Goal: Task Accomplishment & Management: Manage account settings

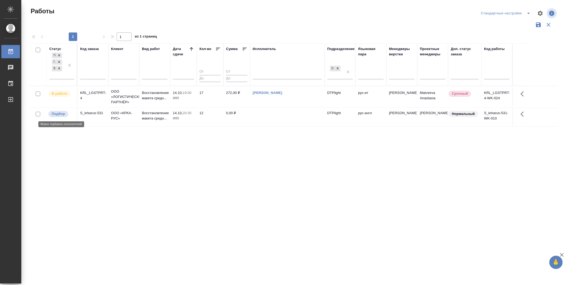
click at [65, 114] on span "Подбор" at bounding box center [58, 113] width 20 height 5
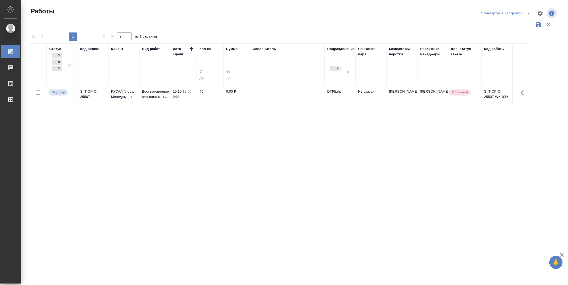
click at [60, 94] on p "Подбор" at bounding box center [58, 92] width 13 height 5
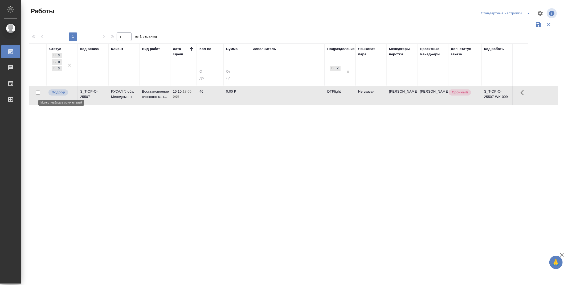
click at [60, 94] on p "Подбор" at bounding box center [58, 92] width 13 height 5
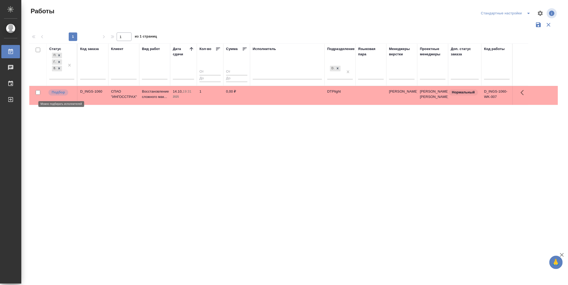
click at [63, 93] on p "Подбор" at bounding box center [58, 92] width 13 height 5
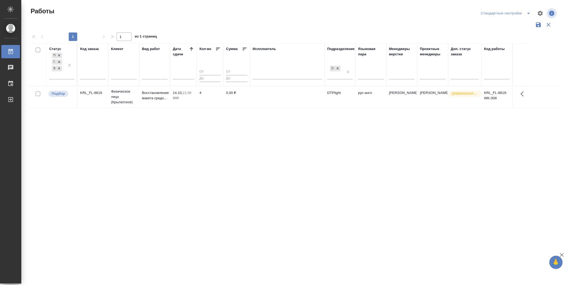
click at [210, 158] on div "Статус Подбор Готов к работе В работе Код заказа Клиент Вид работ [PERSON_NAME]…" at bounding box center [293, 139] width 528 height 192
click at [64, 91] on div "Подбор" at bounding box center [58, 94] width 20 height 6
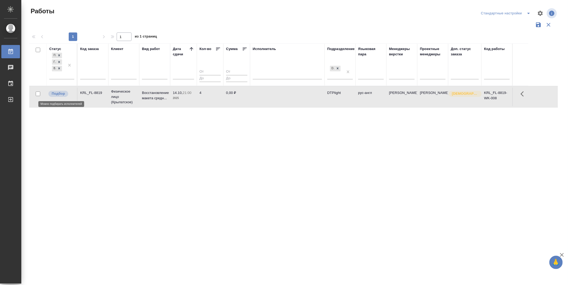
click at [64, 91] on div "Подбор" at bounding box center [58, 94] width 20 height 6
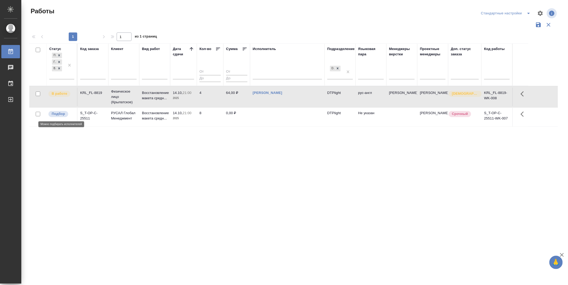
click at [64, 113] on p "Подбор" at bounding box center [58, 113] width 13 height 5
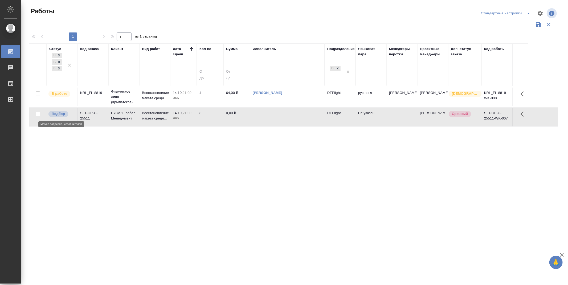
click at [64, 113] on p "Подбор" at bounding box center [58, 113] width 13 height 5
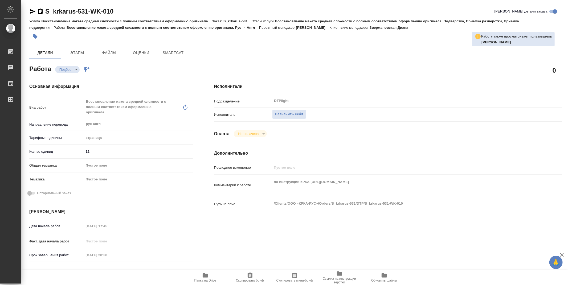
type textarea "x"
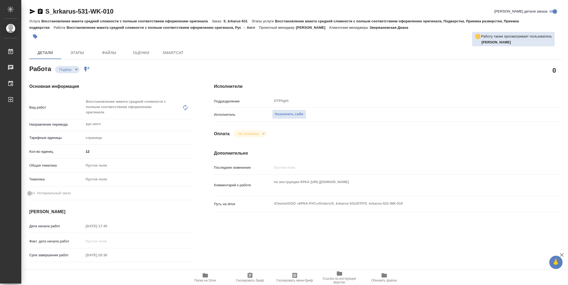
type textarea "x"
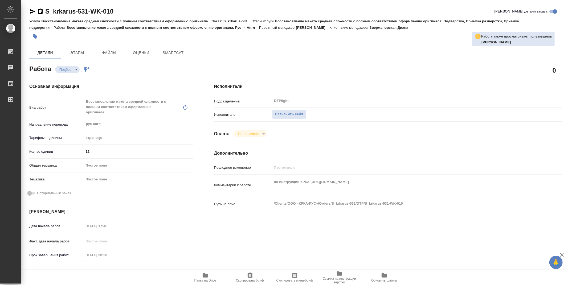
type textarea "x"
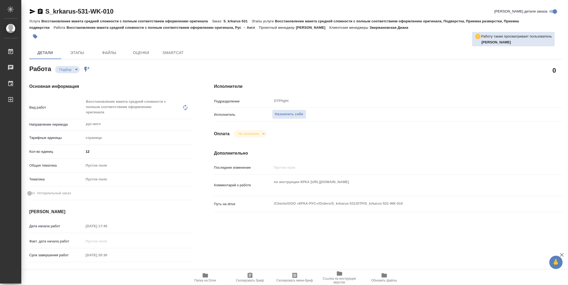
type textarea "x"
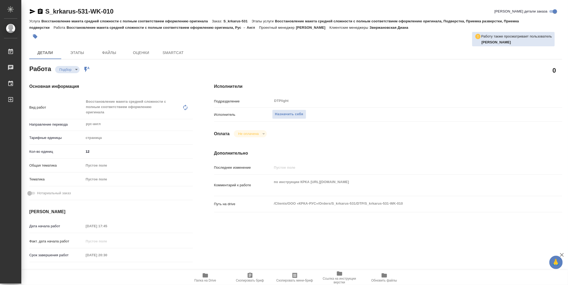
type textarea "x"
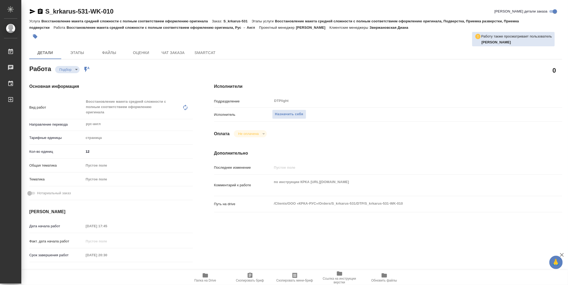
type textarea "x"
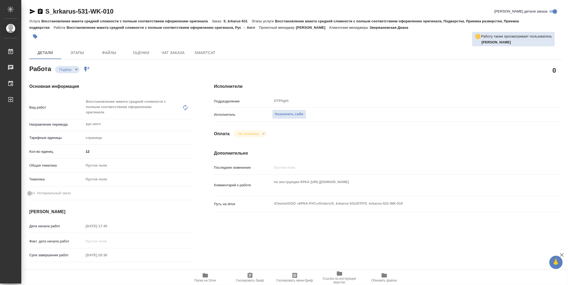
type textarea "x"
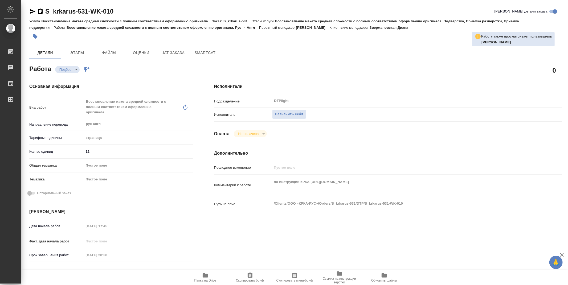
click at [204, 277] on icon "button" at bounding box center [204, 275] width 5 height 4
click at [297, 115] on span "Назначить себя" at bounding box center [289, 114] width 28 height 6
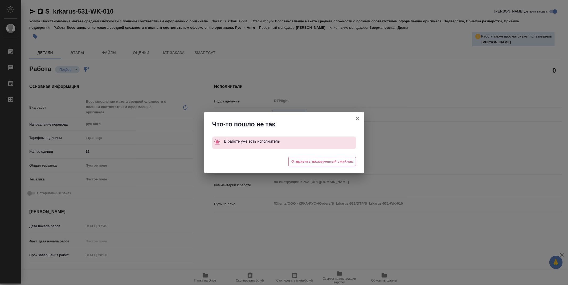
type textarea "x"
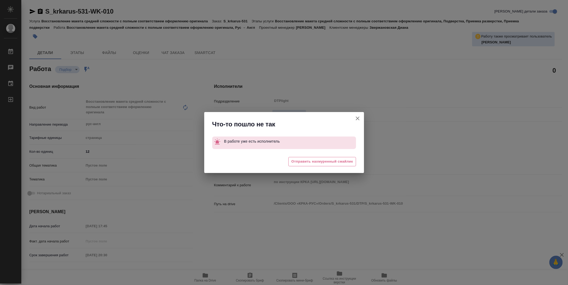
drag, startPoint x: 365, startPoint y: 119, endPoint x: 357, endPoint y: 120, distance: 8.1
click at [362, 119] on div "Что-то пошло не так В работе уже есть исполнитель 😖 Отправить нахмуренный смайл…" at bounding box center [284, 142] width 568 height 285
click at [357, 120] on icon "button" at bounding box center [357, 118] width 6 height 6
type textarea "x"
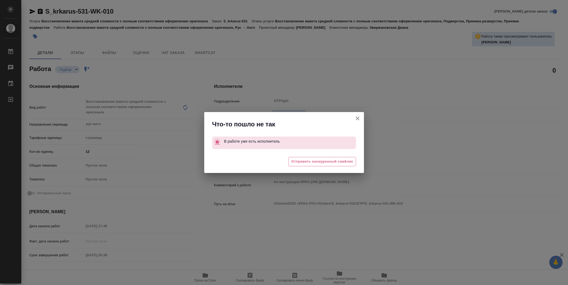
type textarea "x"
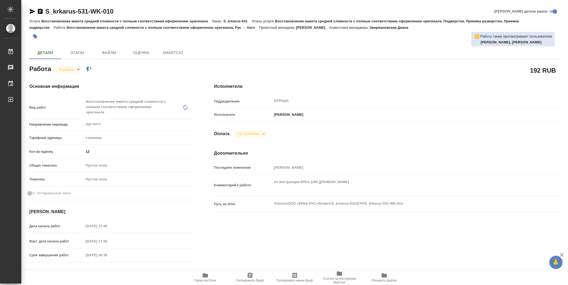
type textarea "x"
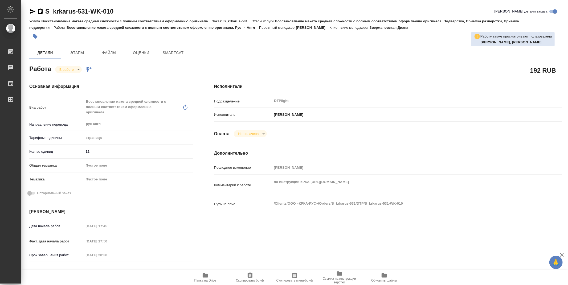
type textarea "x"
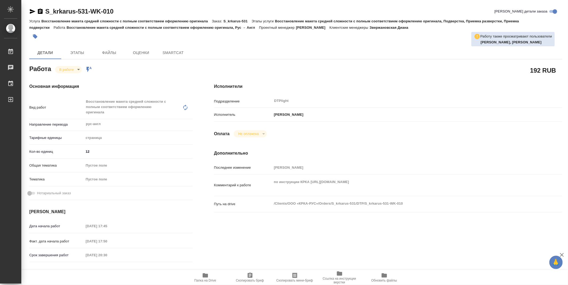
type textarea "x"
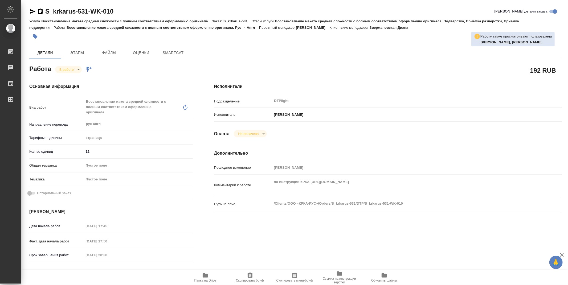
type textarea "x"
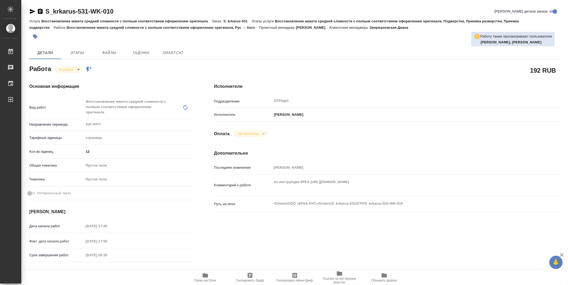
type textarea "x"
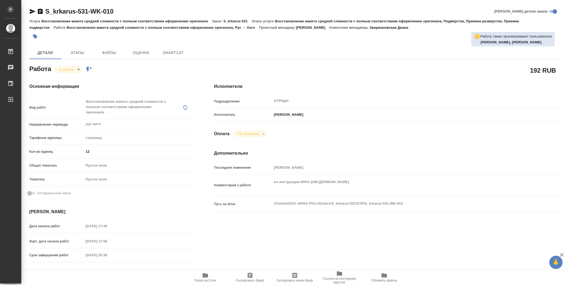
type textarea "x"
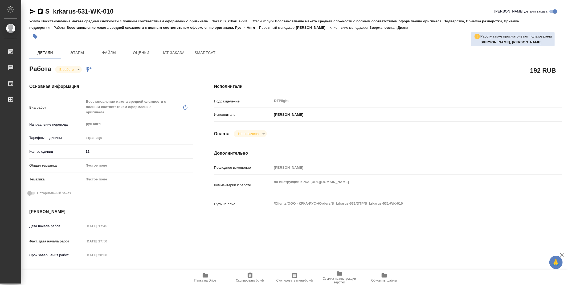
type textarea "x"
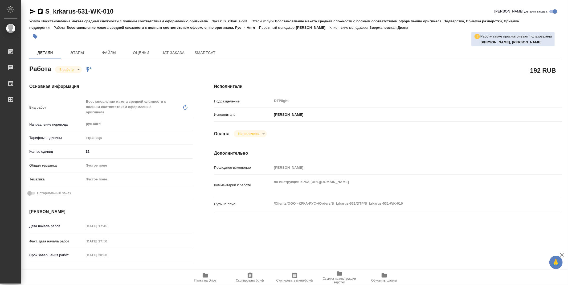
type textarea "x"
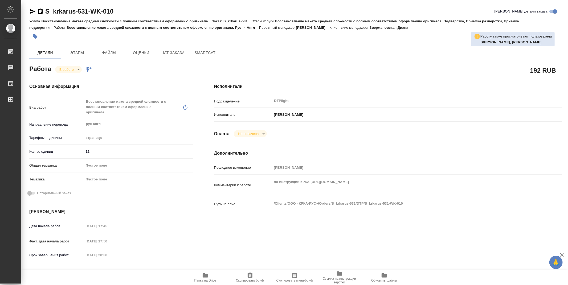
type textarea "x"
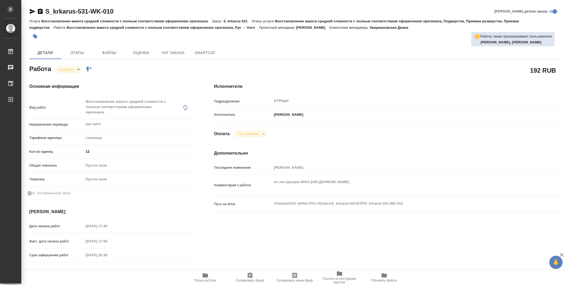
type textarea "x"
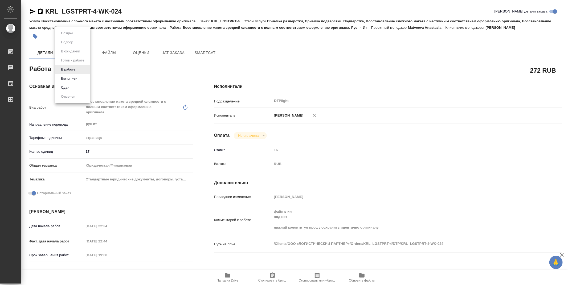
click at [73, 69] on body "🙏 .cls-1 fill:#fff; AWATERA Zubakova Viktoriya Работы 0 Чаты График Выйти KRL_L…" at bounding box center [284, 142] width 568 height 285
click at [65, 78] on button "Выполнен" at bounding box center [68, 79] width 19 height 6
type textarea "x"
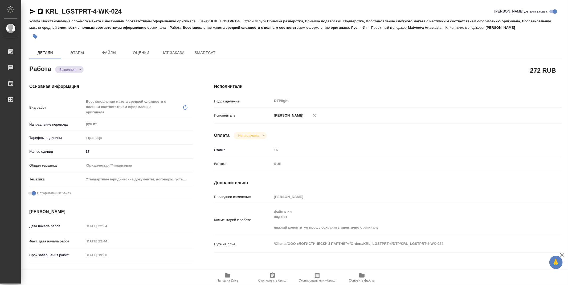
type textarea "x"
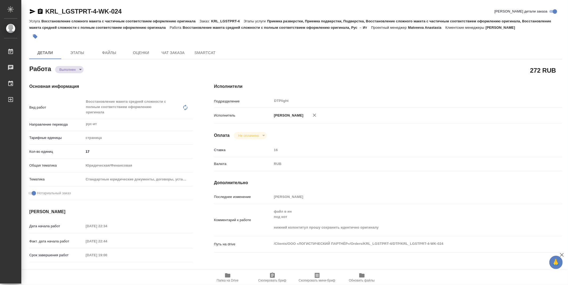
type textarea "x"
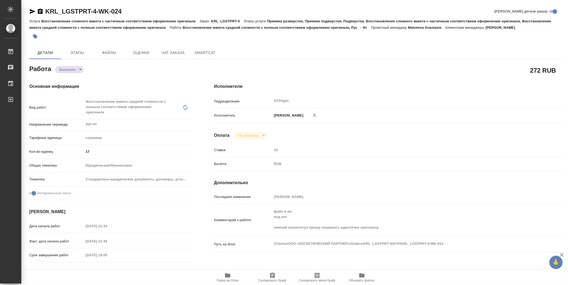
type textarea "x"
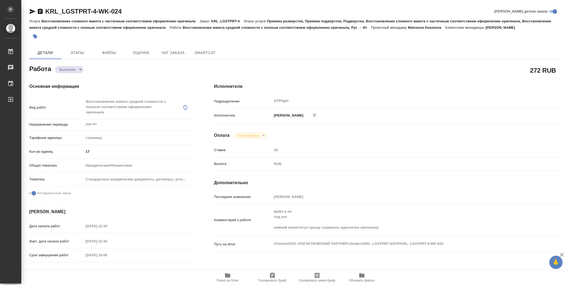
type textarea "x"
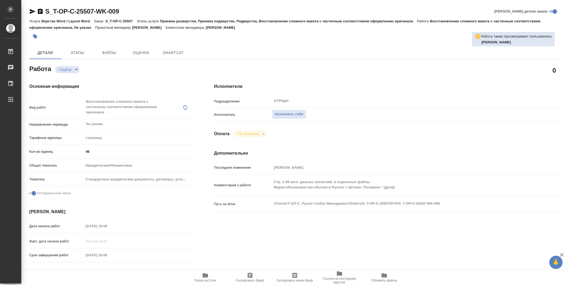
type textarea "x"
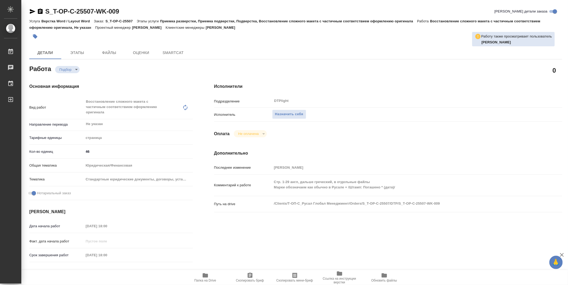
type textarea "x"
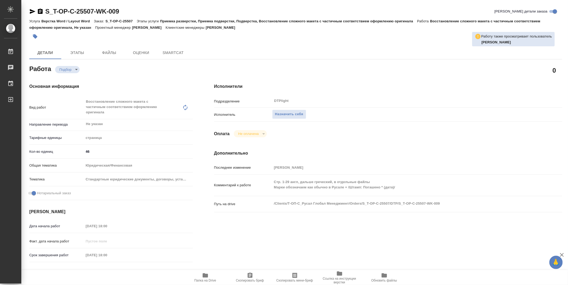
type textarea "x"
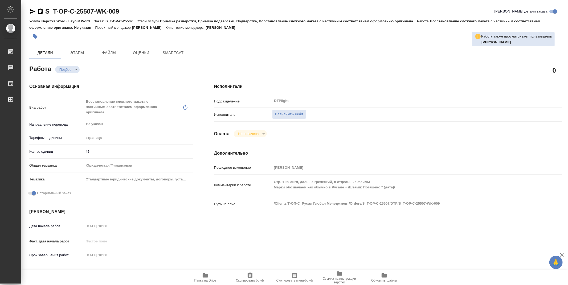
type textarea "x"
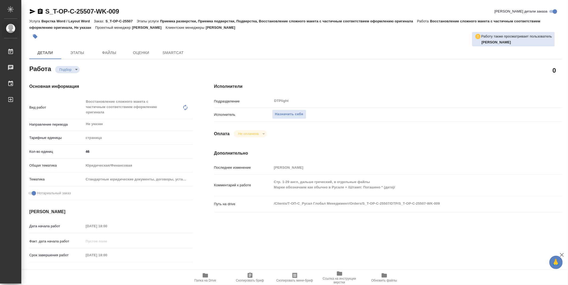
type textarea "x"
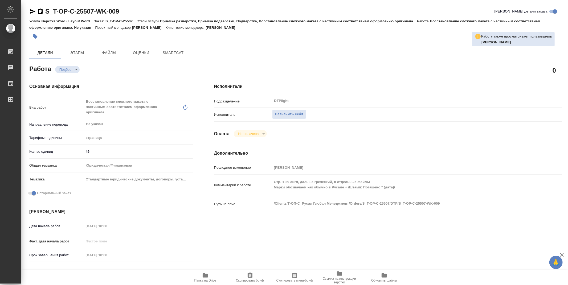
type textarea "x"
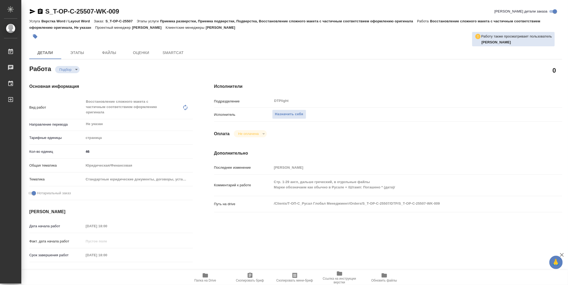
type textarea "x"
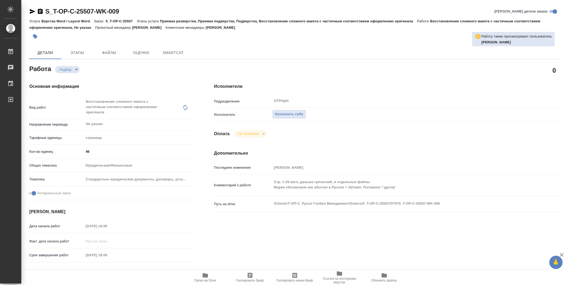
type textarea "x"
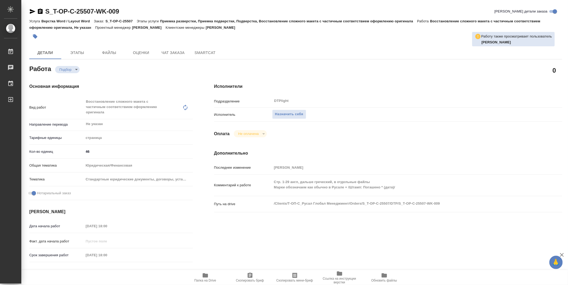
type textarea "x"
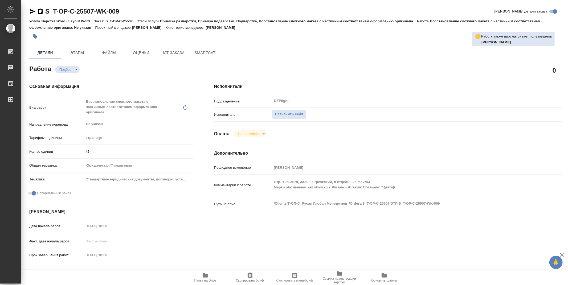
type textarea "x"
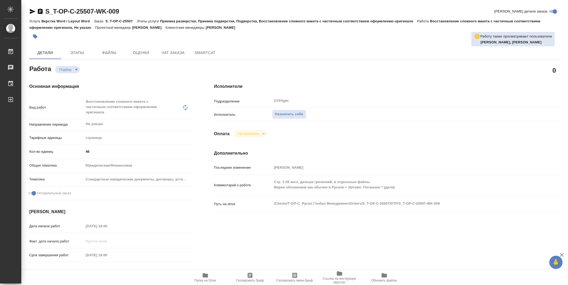
click at [203, 272] on icon "button" at bounding box center [205, 275] width 6 height 6
type textarea "x"
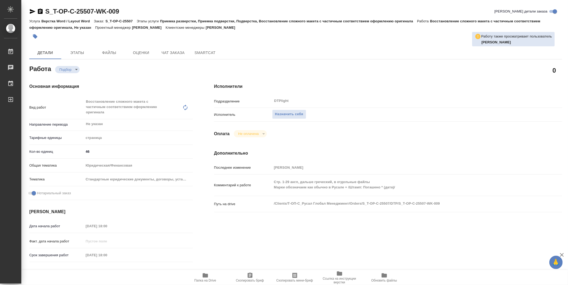
type textarea "x"
click at [329, 222] on div "Исполнители Подразделение DTPlight ​ Исполнитель Назначить себя Оплата Не оплач…" at bounding box center [387, 192] width 369 height 238
click at [298, 142] on div "Исполнители Подразделение DTPlight ​ Исполнитель Назначить себя Оплата Не оплач…" at bounding box center [387, 192] width 369 height 238
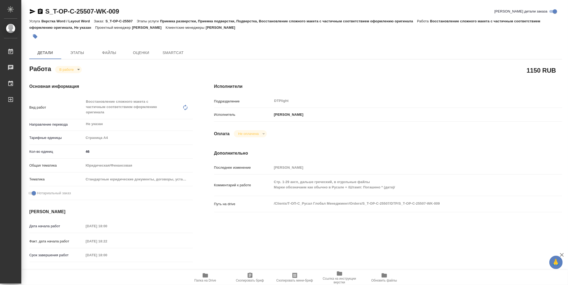
type textarea "x"
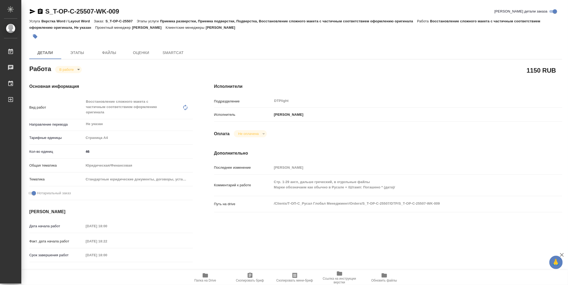
type textarea "x"
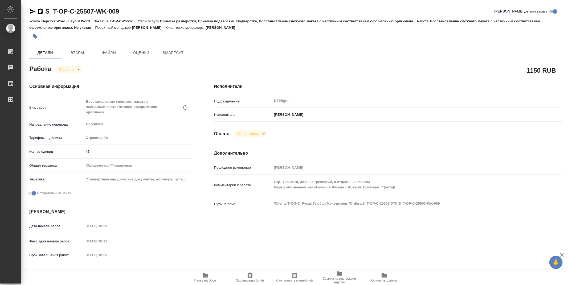
type textarea "x"
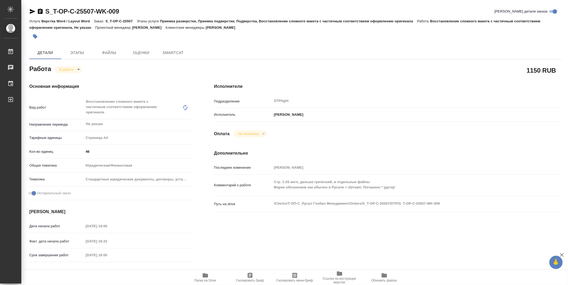
type textarea "x"
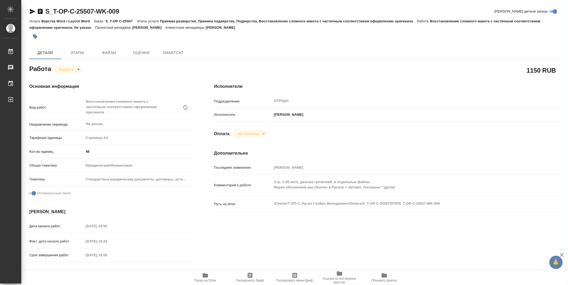
type textarea "x"
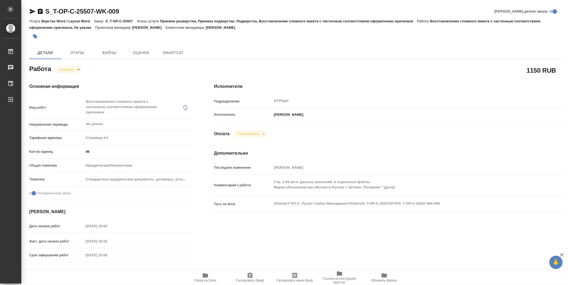
type textarea "x"
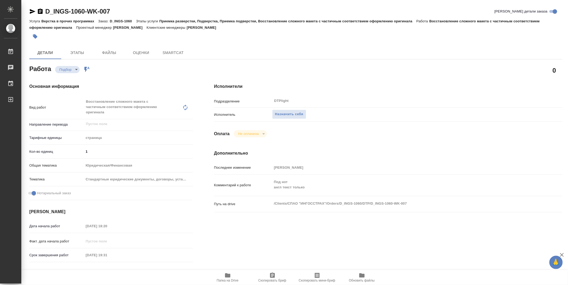
type textarea "x"
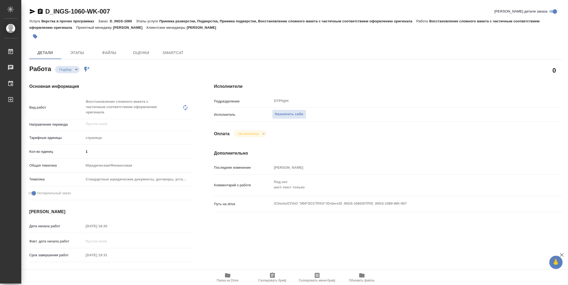
type textarea "x"
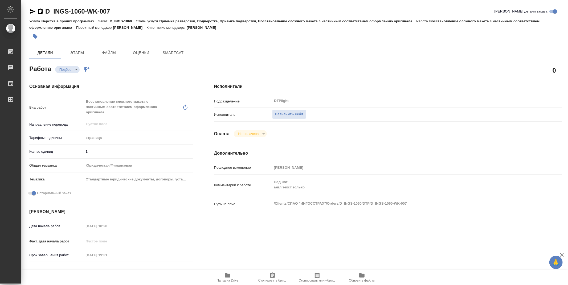
type textarea "x"
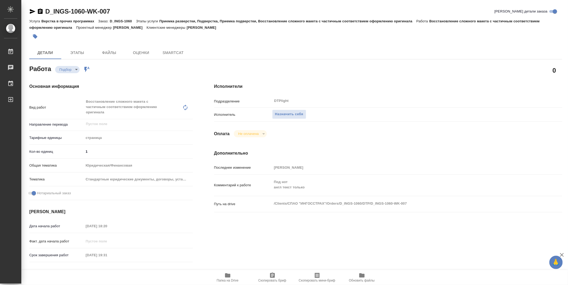
type textarea "x"
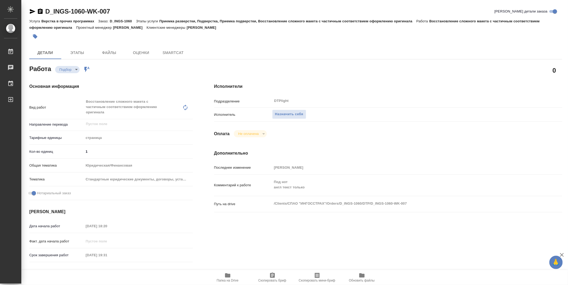
type textarea "x"
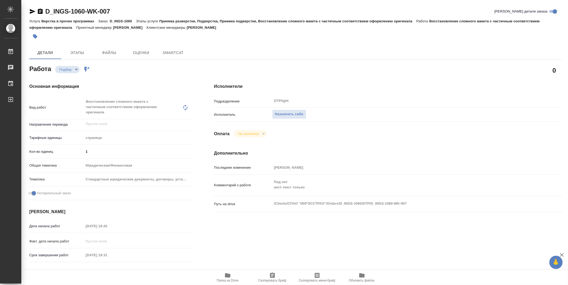
type textarea "x"
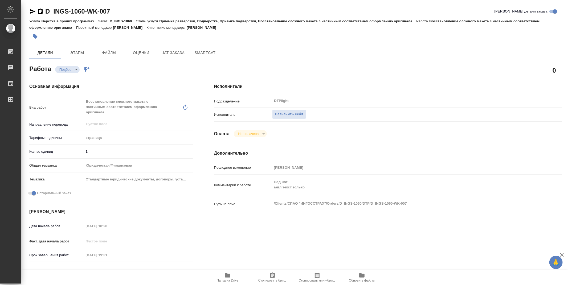
type textarea "x"
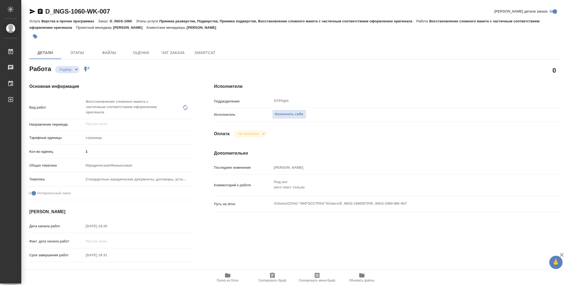
type textarea "x"
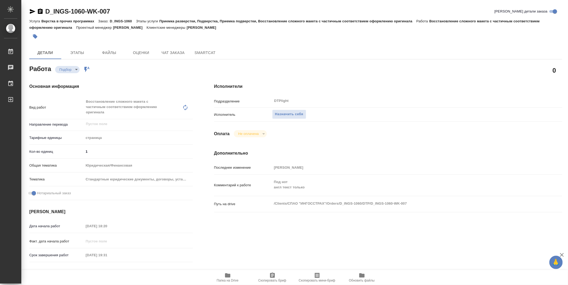
click at [228, 277] on icon "button" at bounding box center [227, 275] width 5 height 4
click at [296, 115] on span "Назначить себя" at bounding box center [289, 114] width 28 height 6
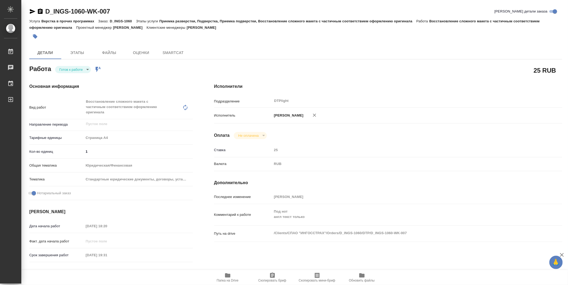
type textarea "x"
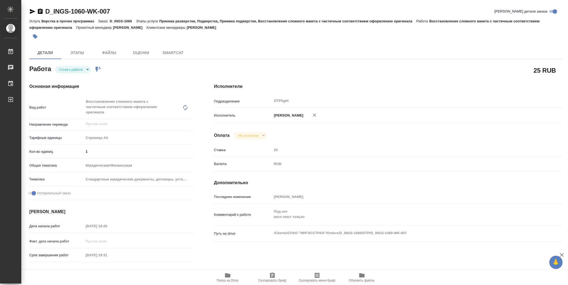
type textarea "x"
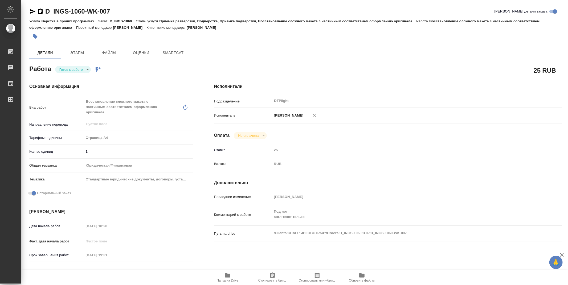
type textarea "x"
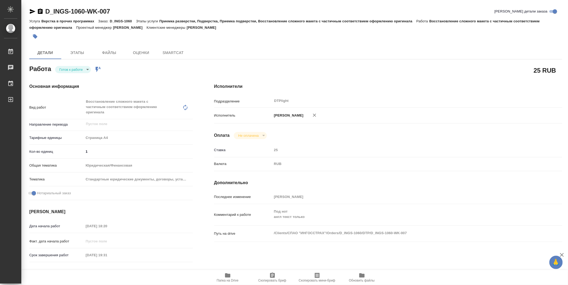
type textarea "x"
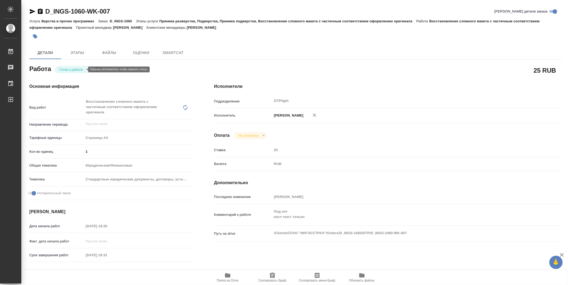
click at [82, 68] on body "🙏 .cls-1 fill:#fff; AWATERA Zubakova Viktoriya Работы Чаты График Выйти D_INGS-…" at bounding box center [284, 142] width 568 height 285
type textarea "x"
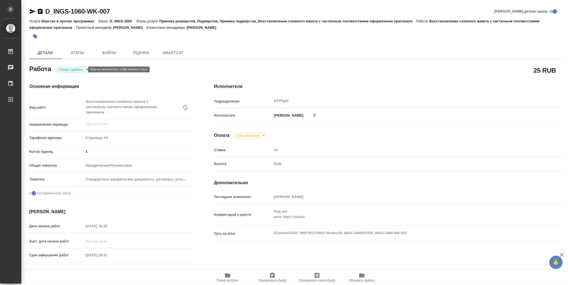
type textarea "x"
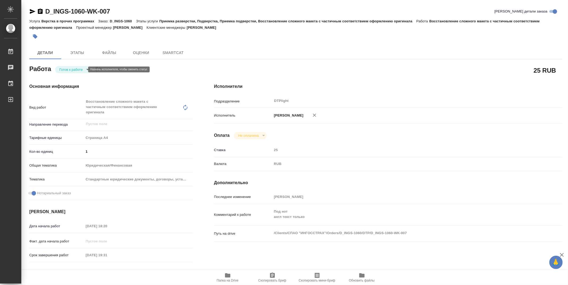
type textarea "x"
click at [80, 66] on li "В работе" at bounding box center [73, 69] width 36 height 9
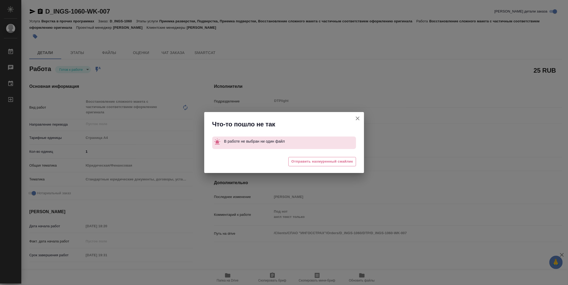
type textarea "x"
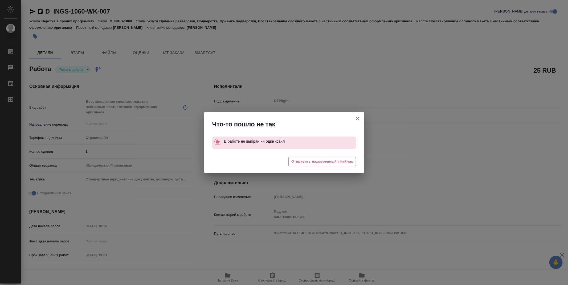
type textarea "x"
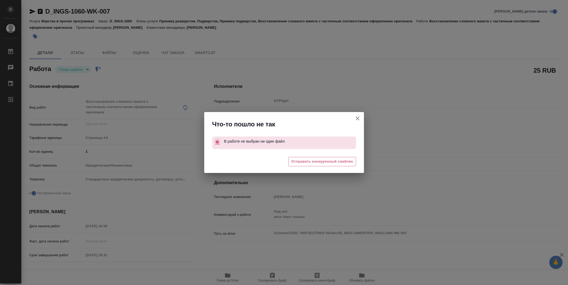
type textarea "x"
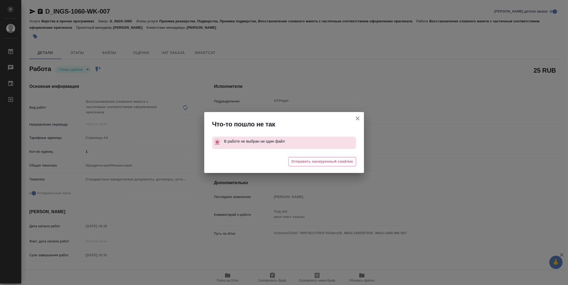
type textarea "x"
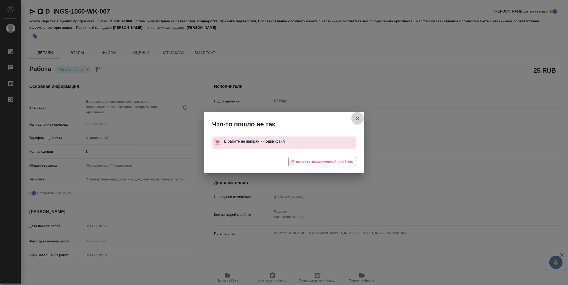
click at [358, 120] on icon "button" at bounding box center [357, 118] width 6 height 6
type textarea "x"
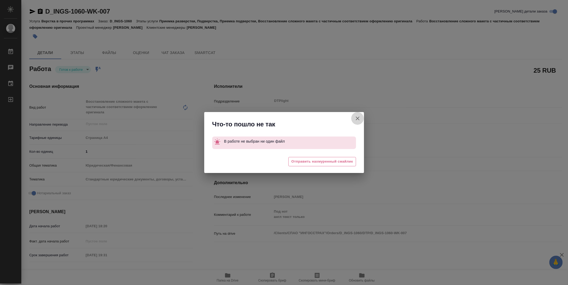
type textarea "x"
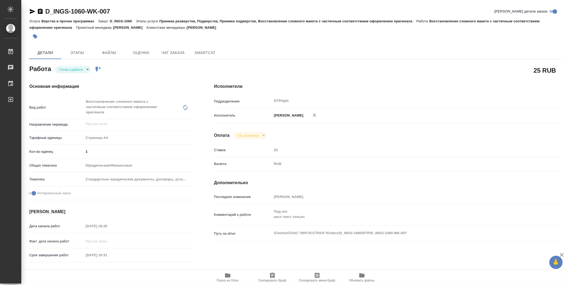
type textarea "x"
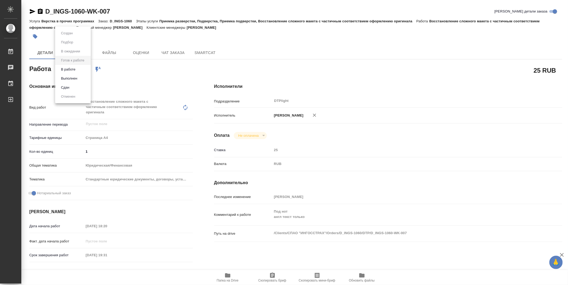
click at [76, 71] on body "🙏 .cls-1 fill:#fff; AWATERA Zubakova Viktoriya Работы 0 Чаты График Выйти D_ING…" at bounding box center [284, 142] width 568 height 285
click at [73, 71] on button "В работе" at bounding box center [68, 70] width 18 height 6
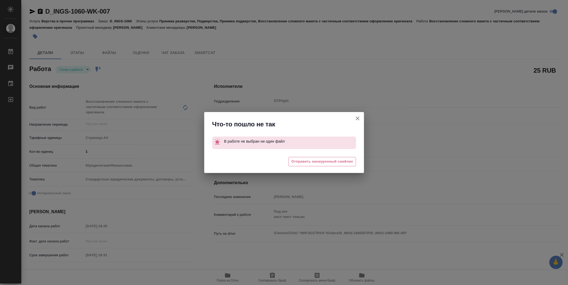
type textarea "x"
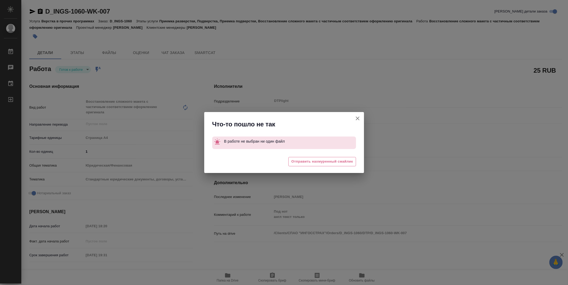
type textarea "x"
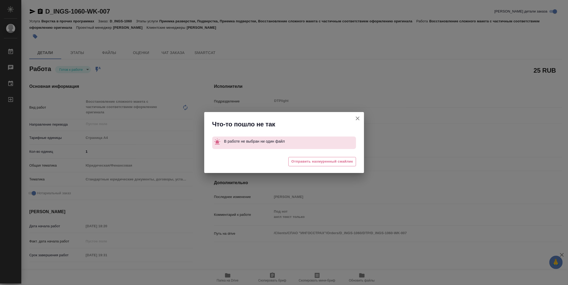
type textarea "x"
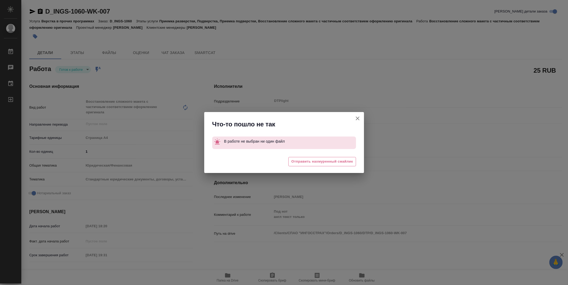
type textarea "x"
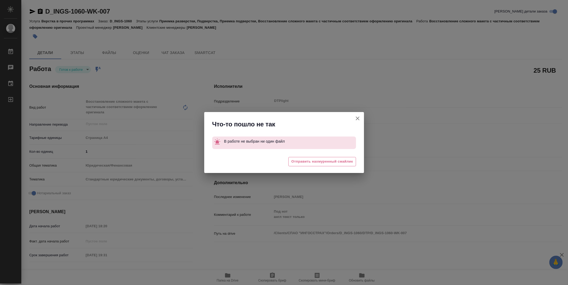
click at [358, 118] on icon "button" at bounding box center [357, 119] width 4 height 4
type textarea "x"
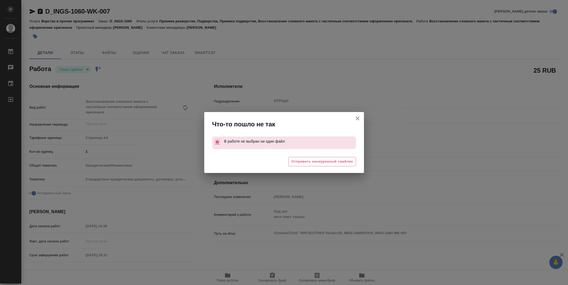
type textarea "x"
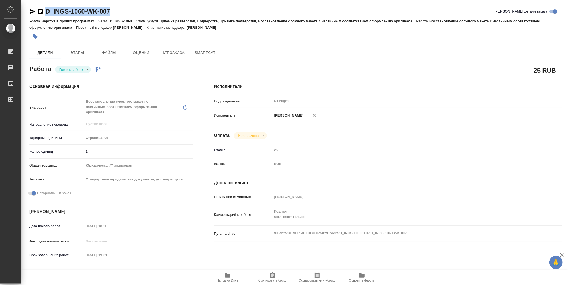
drag, startPoint x: 107, startPoint y: 9, endPoint x: 46, endPoint y: 9, distance: 60.9
click at [46, 9] on div "D_INGS-1060-WK-007 Кратко детали заказа" at bounding box center [295, 11] width 532 height 9
copy link "D_INGS-1060-WK-007"
click at [35, 11] on icon "button" at bounding box center [32, 11] width 6 height 6
copy link "D_INGS-1060-WK-007"
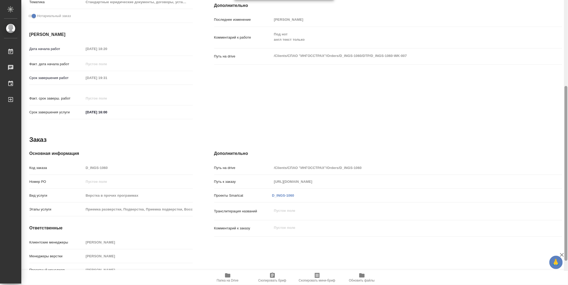
scroll to position [179, 0]
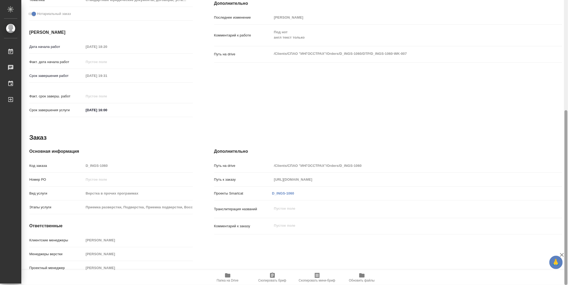
drag, startPoint x: 565, startPoint y: 102, endPoint x: 567, endPoint y: 195, distance: 93.4
click at [567, 195] on div at bounding box center [566, 142] width 4 height 285
drag, startPoint x: 566, startPoint y: 122, endPoint x: 551, endPoint y: 13, distance: 109.8
click at [564, 15] on div at bounding box center [566, 142] width 4 height 285
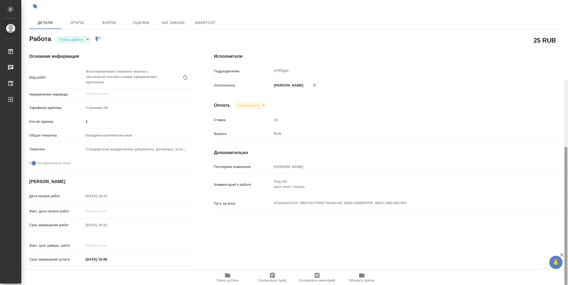
scroll to position [0, 0]
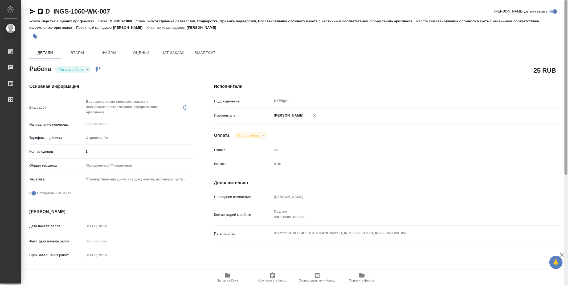
drag, startPoint x: 565, startPoint y: 164, endPoint x: 541, endPoint y: 33, distance: 132.9
click at [556, 34] on div "D_INGS-1060-WK-007 Кратко детали заказа Услуга Верстка в прочих программах Зака…" at bounding box center [294, 142] width 546 height 285
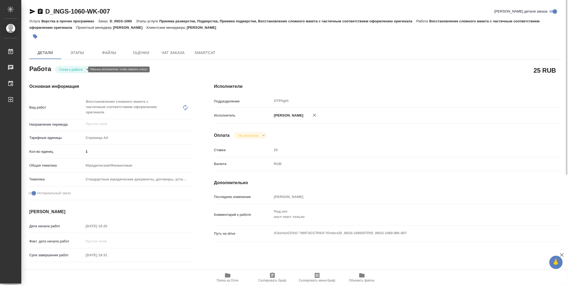
click at [78, 71] on body "🙏 .cls-1 fill:#fff; AWATERA Zubakova Viktoriya Работы 0 Чаты График Выйти D_ING…" at bounding box center [284, 142] width 568 height 285
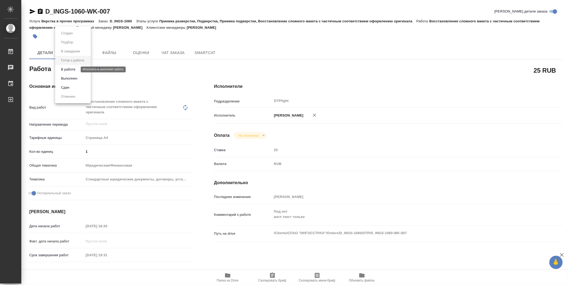
click at [72, 67] on button "В работе" at bounding box center [68, 70] width 18 height 6
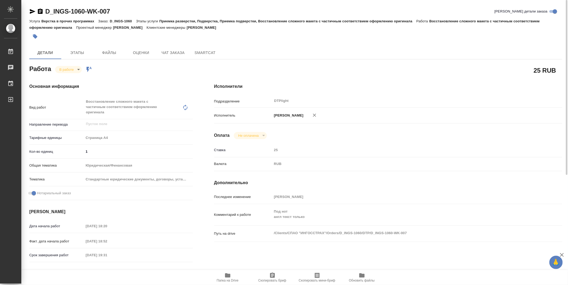
type textarea "x"
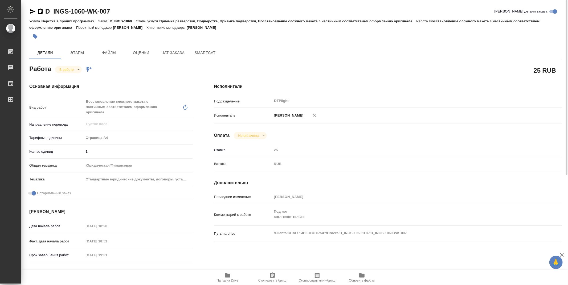
type textarea "x"
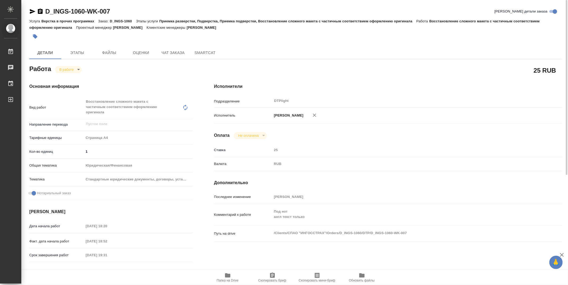
type textarea "x"
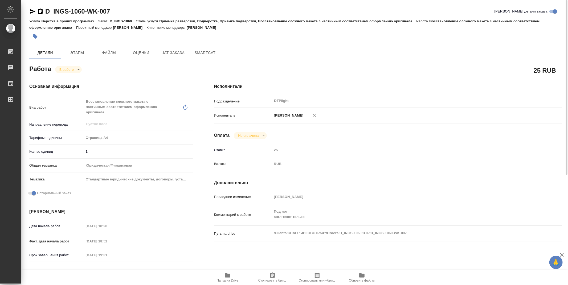
click at [229, 273] on icon "button" at bounding box center [227, 275] width 6 height 6
type textarea "x"
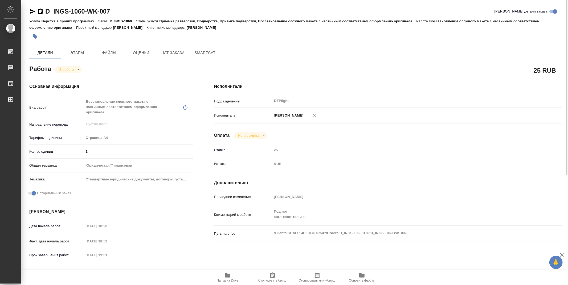
type textarea "x"
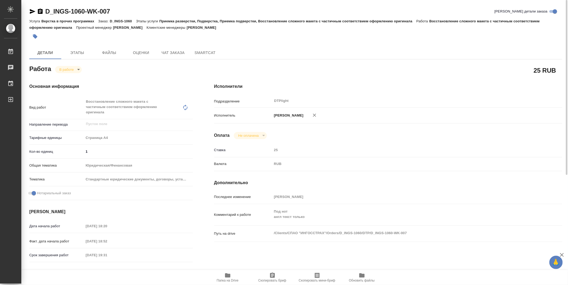
type textarea "x"
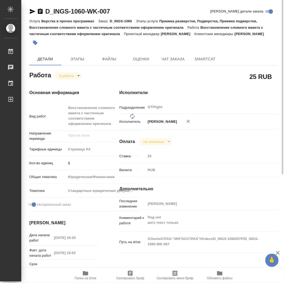
type textarea "x"
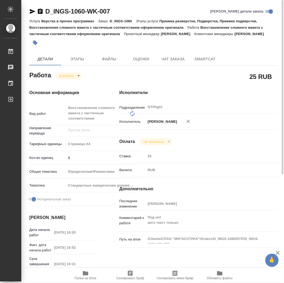
type textarea "x"
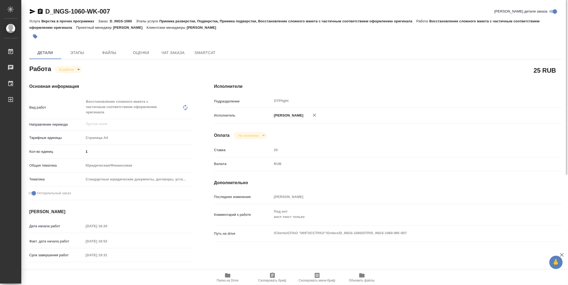
type textarea "x"
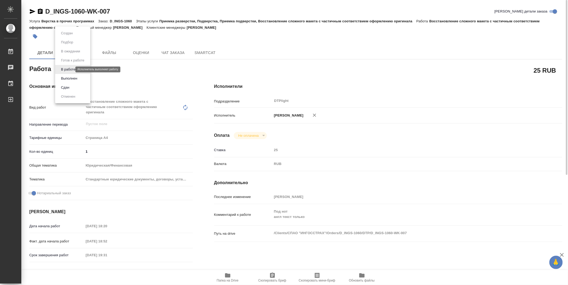
click at [69, 68] on body "🙏 .cls-1 fill:#fff; AWATERA Zubakova Viktoriya Работы 0 Чаты График Выйти D_ING…" at bounding box center [284, 142] width 568 height 285
click at [71, 76] on button "Выполнен" at bounding box center [68, 79] width 19 height 6
type textarea "x"
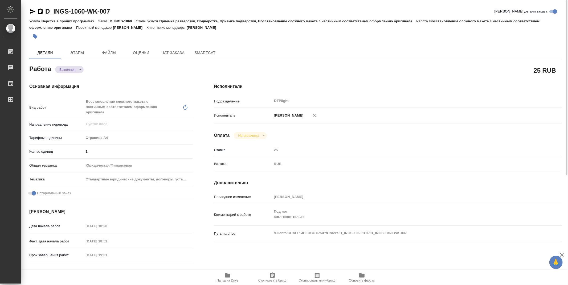
type textarea "x"
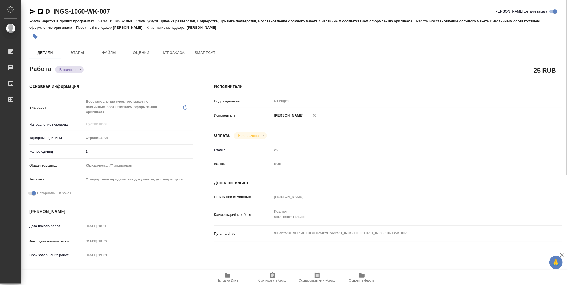
type textarea "x"
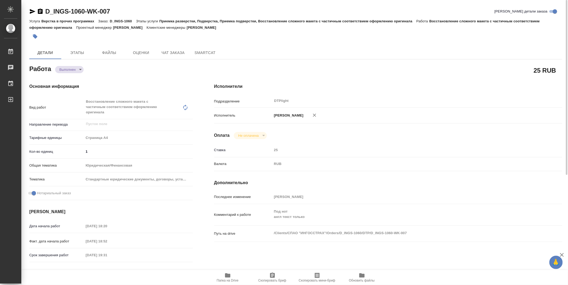
type textarea "x"
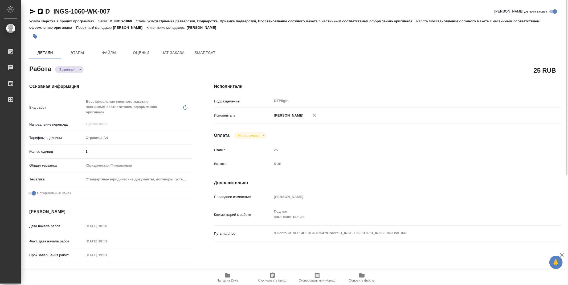
type textarea "x"
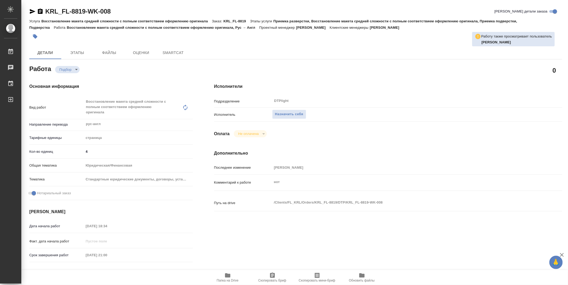
type textarea "x"
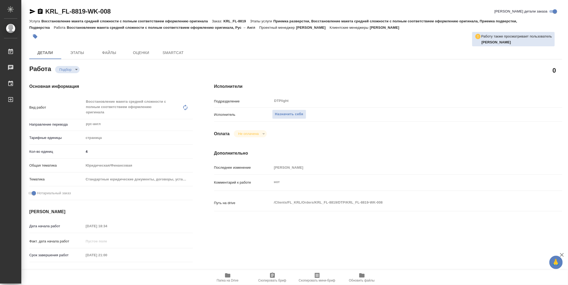
type textarea "x"
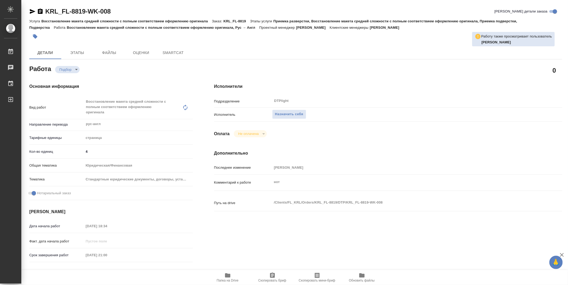
type textarea "x"
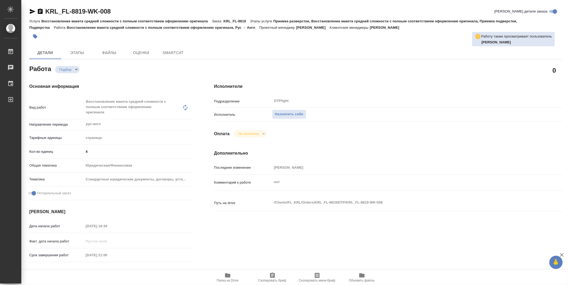
type textarea "x"
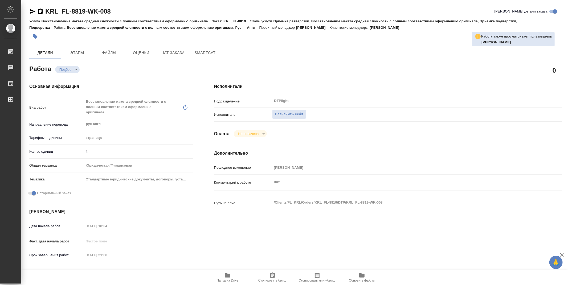
type textarea "x"
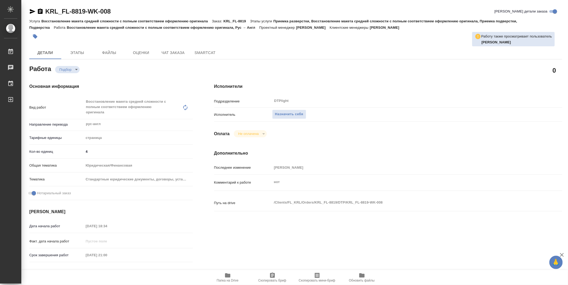
type textarea "x"
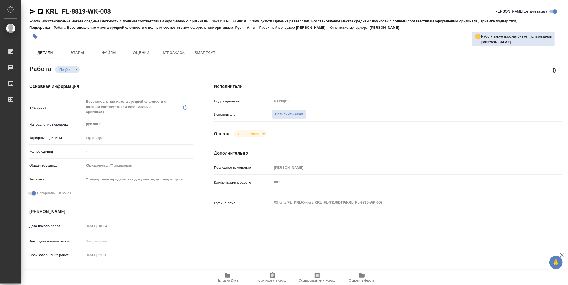
type textarea "x"
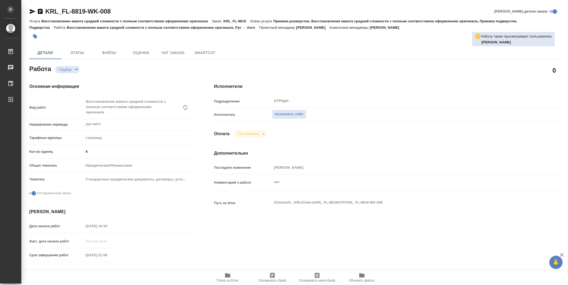
click at [226, 274] on icon "button" at bounding box center [227, 275] width 5 height 4
type textarea "x"
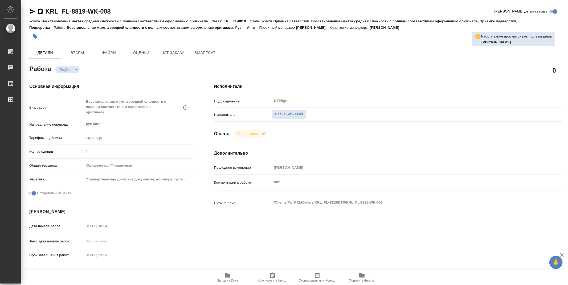
type textarea "x"
click at [303, 115] on button "Назначить себя" at bounding box center [289, 114] width 34 height 9
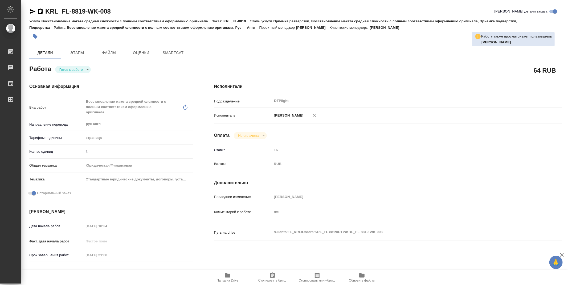
type textarea "x"
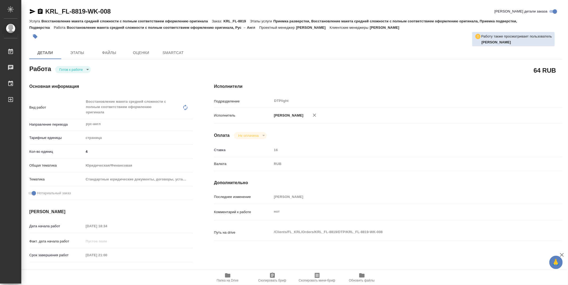
type textarea "x"
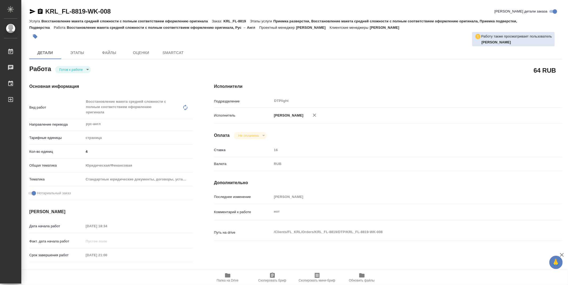
type textarea "x"
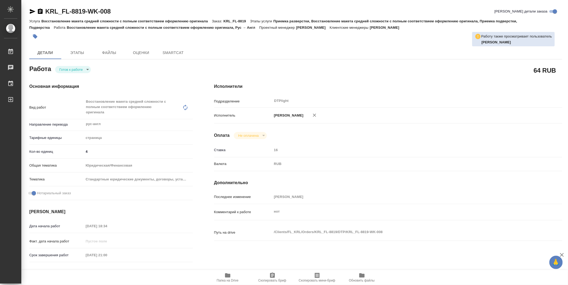
type textarea "x"
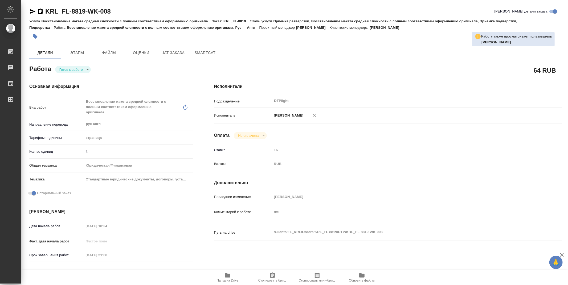
click at [75, 72] on body "🙏 .cls-1 fill:#fff; AWATERA Zubakova Viktoriya Работы Чаты График Выйти KRL_FL-…" at bounding box center [284, 142] width 568 height 285
click at [73, 68] on button "В работе" at bounding box center [68, 70] width 18 height 6
type textarea "x"
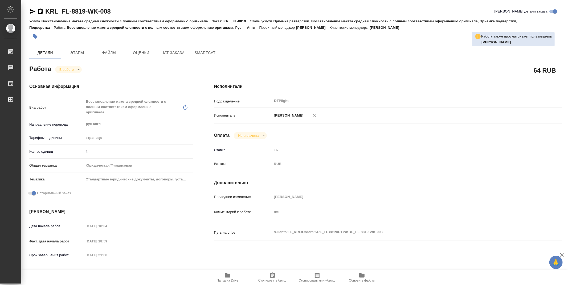
type textarea "x"
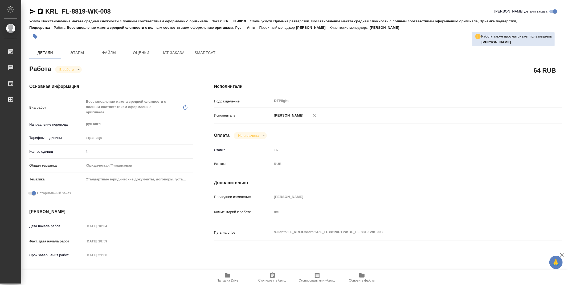
type textarea "x"
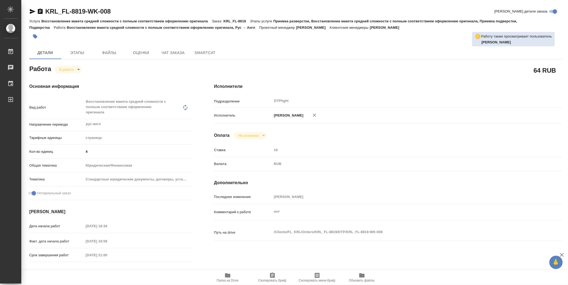
type textarea "x"
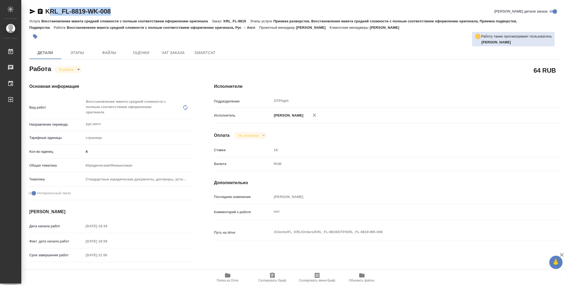
type textarea "x"
drag, startPoint x: 126, startPoint y: 9, endPoint x: 46, endPoint y: 13, distance: 80.2
click at [46, 13] on div "KRL_FL-8819-WK-008 Кратко детали заказа" at bounding box center [295, 11] width 532 height 9
copy link "KRL_FL-8819-WK-008"
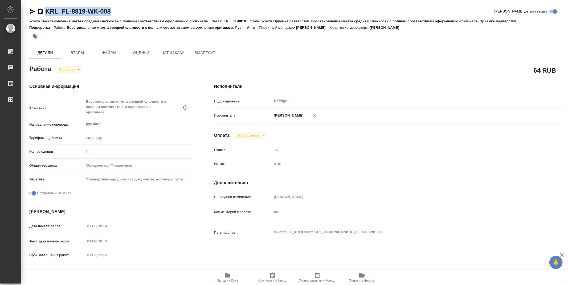
click at [230, 277] on icon "button" at bounding box center [227, 275] width 5 height 4
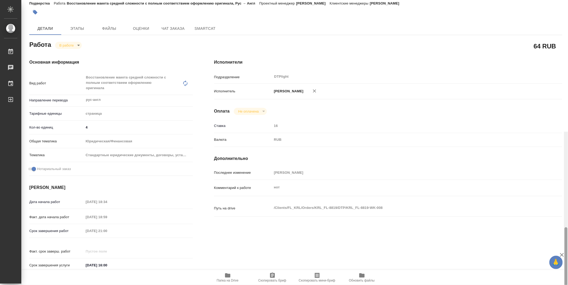
drag, startPoint x: 565, startPoint y: 69, endPoint x: 549, endPoint y: 53, distance: 23.1
click at [558, 56] on div "KRL_FL-8819-WK-008 Кратко детали заказа Услуга Восстановление макета средней сл…" at bounding box center [294, 142] width 546 height 285
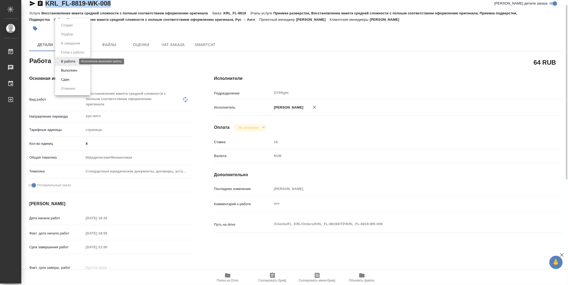
click at [67, 59] on body "🙏 .cls-1 fill:#fff; AWATERA Zubakova Viktoriya Работы 0 Чаты График Выйти KRL_F…" at bounding box center [284, 142] width 568 height 285
click at [68, 69] on button "Выполнен" at bounding box center [68, 71] width 19 height 6
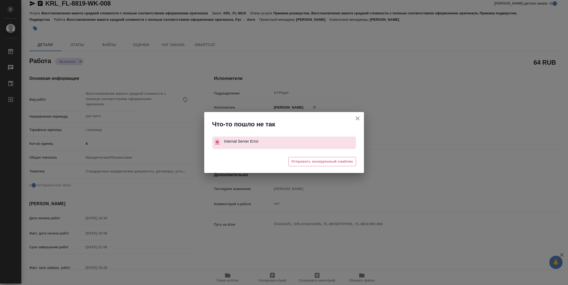
type textarea "x"
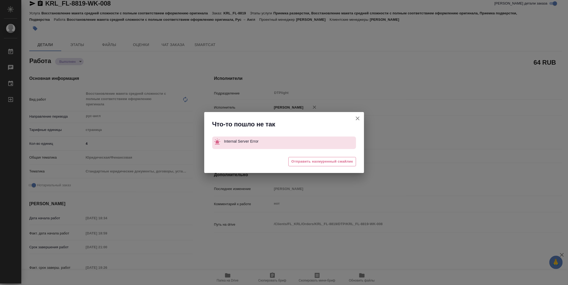
type textarea "x"
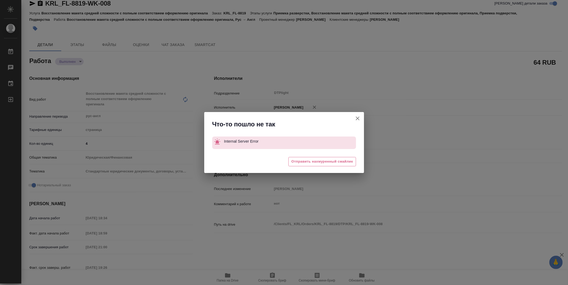
type textarea "x"
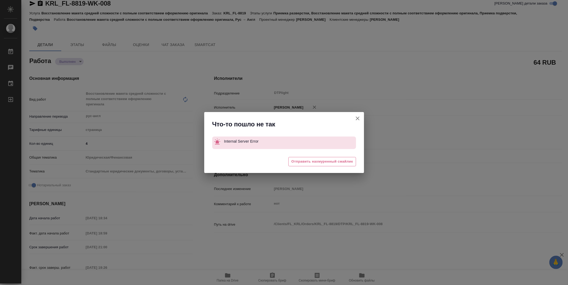
click at [360, 118] on icon "button" at bounding box center [357, 118] width 6 height 6
type textarea "x"
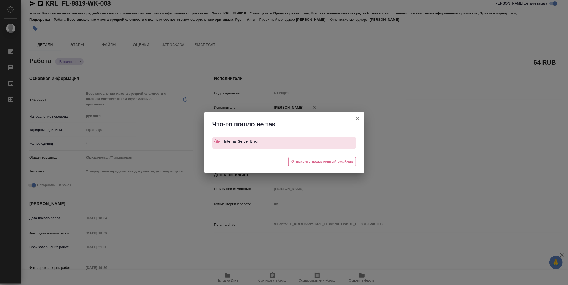
type textarea "x"
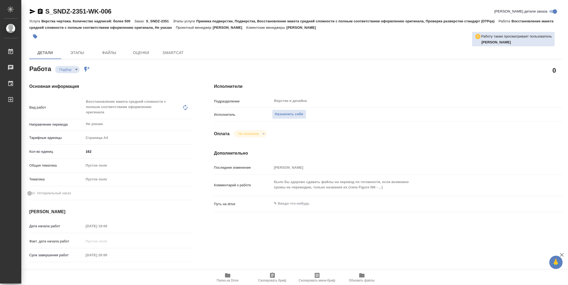
type textarea "x"
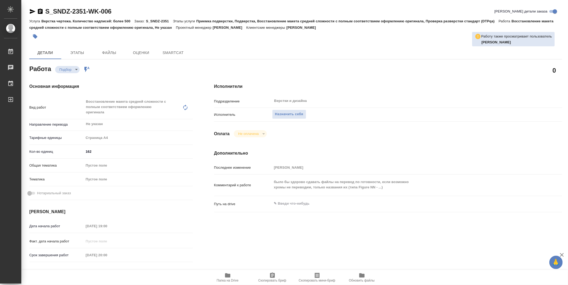
type textarea "x"
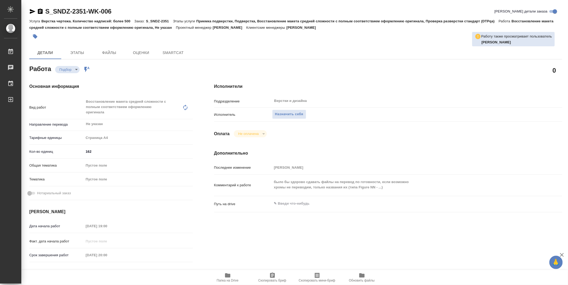
type textarea "x"
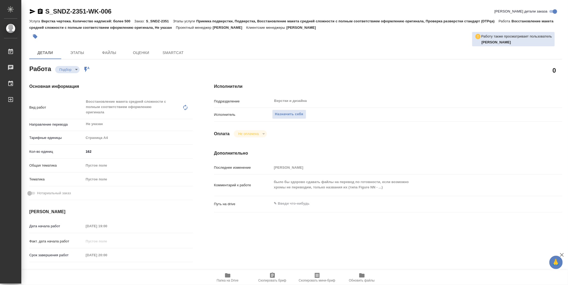
type textarea "x"
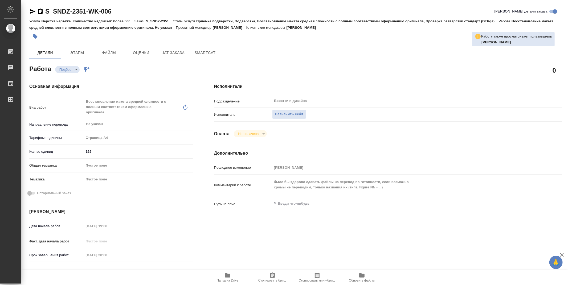
type textarea "x"
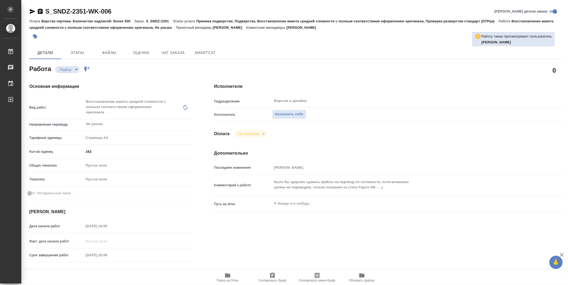
type textarea "x"
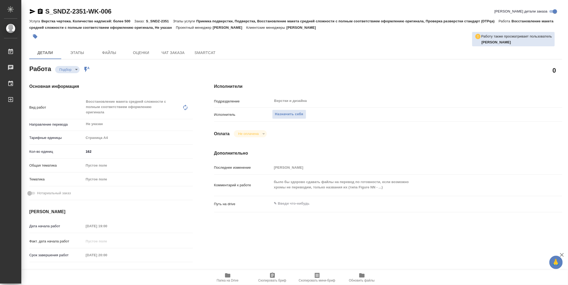
scroll to position [30, 0]
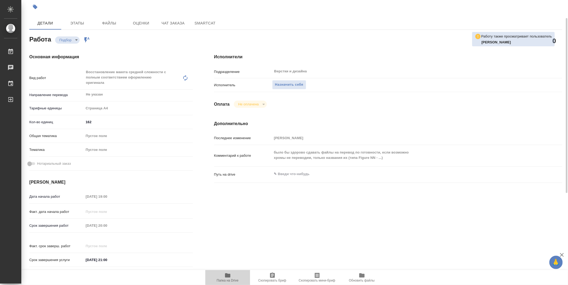
click at [231, 278] on span "Папка на Drive" at bounding box center [227, 277] width 38 height 10
click at [403, 226] on div "Исполнители Подразделение Верстки и дизайна ​ Исполнитель Назначить себя Оплата…" at bounding box center [387, 162] width 369 height 238
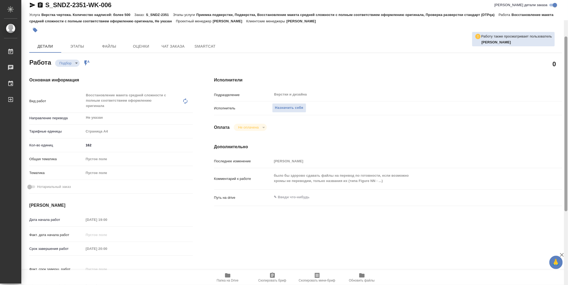
scroll to position [0, 0]
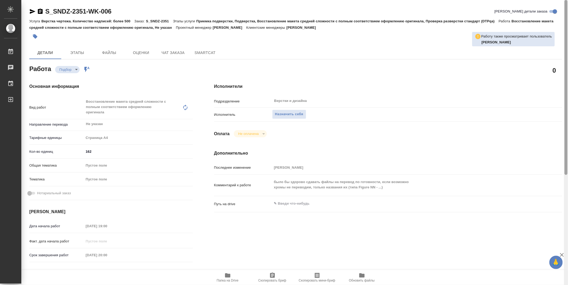
drag, startPoint x: 564, startPoint y: 153, endPoint x: 567, endPoint y: 109, distance: 43.8
click at [567, 109] on div at bounding box center [566, 142] width 4 height 285
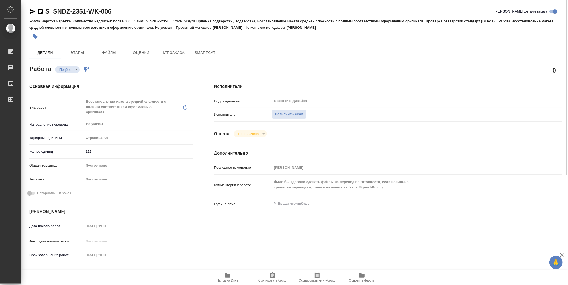
click at [312, 243] on div "Исполнители Подразделение Верстки и дизайна ​ Исполнитель Назначить себя Оплата…" at bounding box center [387, 192] width 369 height 238
click at [350, 133] on div "Оплата Не оплачена notPayed" at bounding box center [388, 133] width 348 height 7
click at [292, 114] on span "Назначить себя" at bounding box center [289, 114] width 28 height 6
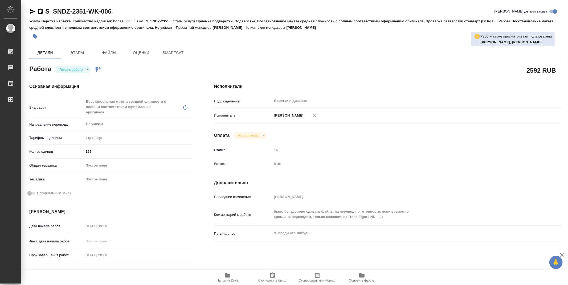
type textarea "x"
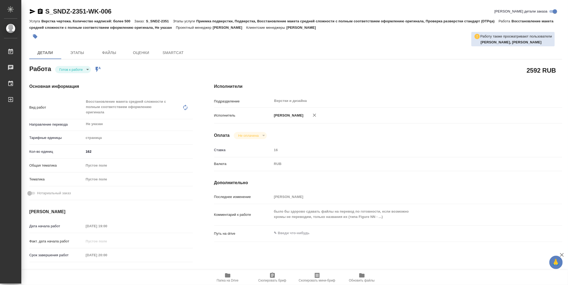
type textarea "x"
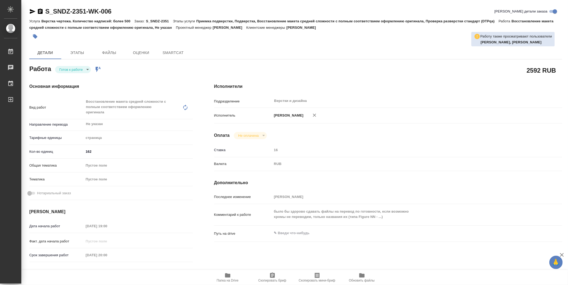
type textarea "x"
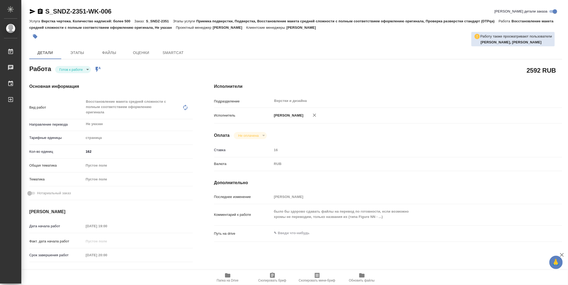
type textarea "x"
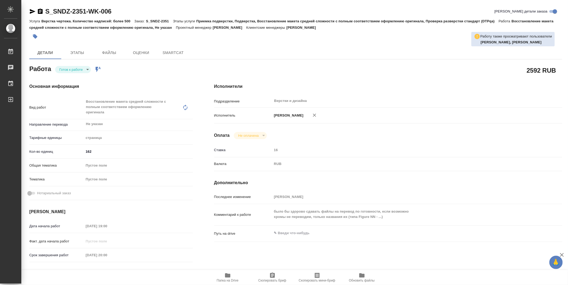
type textarea "x"
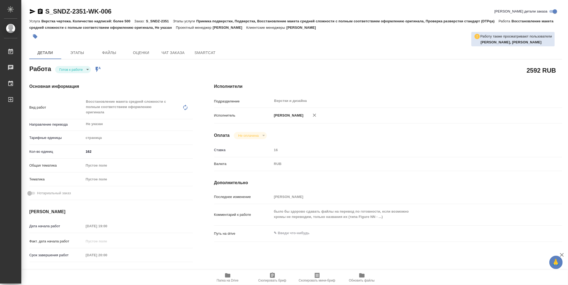
type textarea "x"
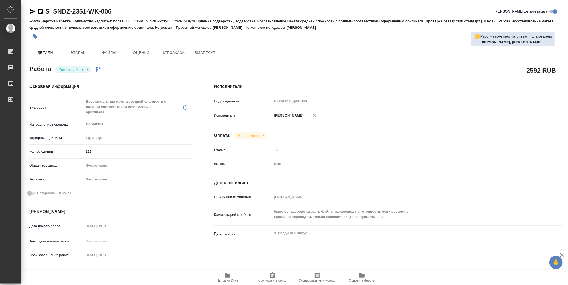
type textarea "x"
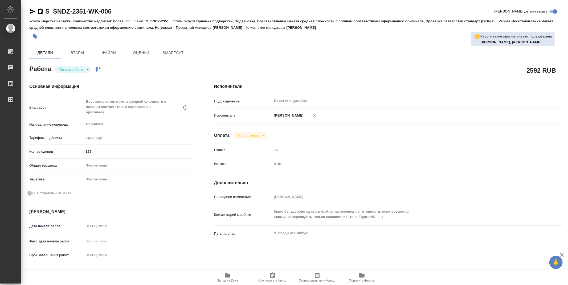
type textarea "x"
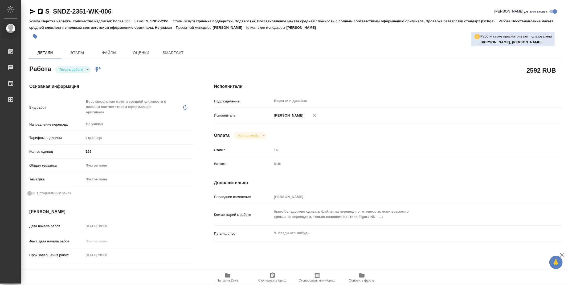
type textarea "x"
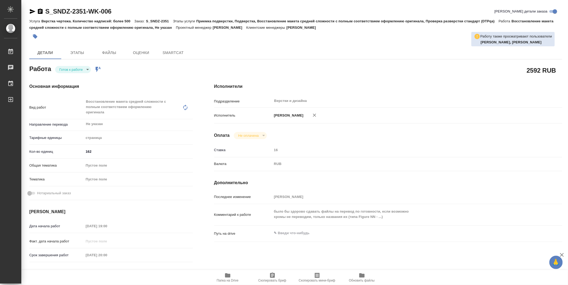
type textarea "x"
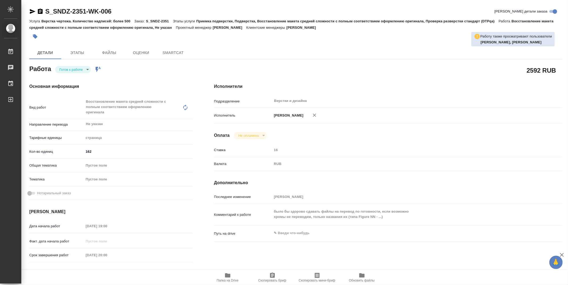
type textarea "x"
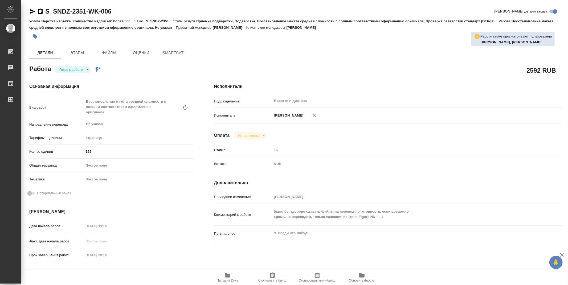
type textarea "x"
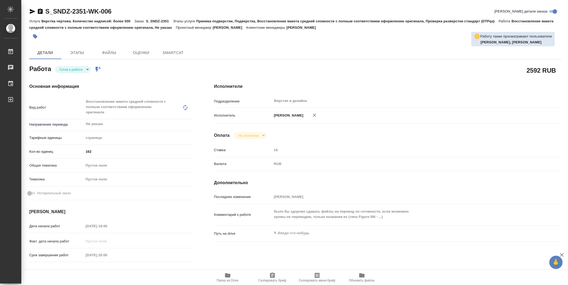
type textarea "x"
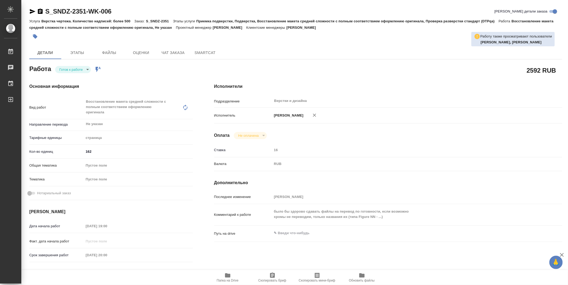
click at [78, 68] on body "🙏 .cls-1 fill:#fff; AWATERA Zubakova Viktoriya Работы Чаты График Выйти S_SNDZ-…" at bounding box center [284, 142] width 568 height 285
click at [77, 68] on button "В работе" at bounding box center [68, 70] width 18 height 6
type textarea "x"
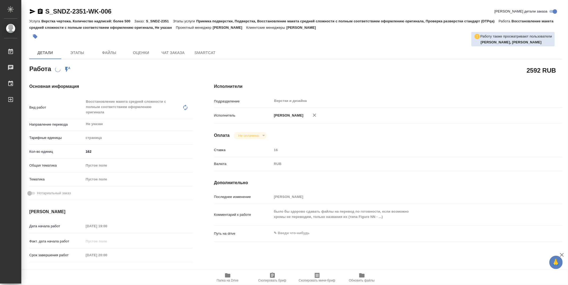
type textarea "x"
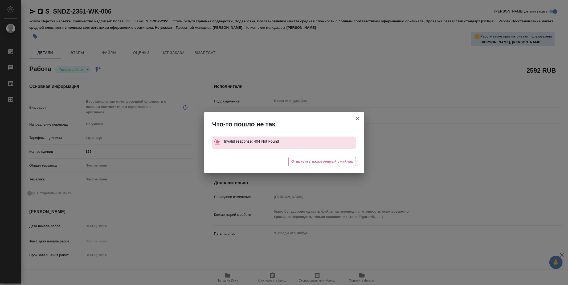
type textarea "x"
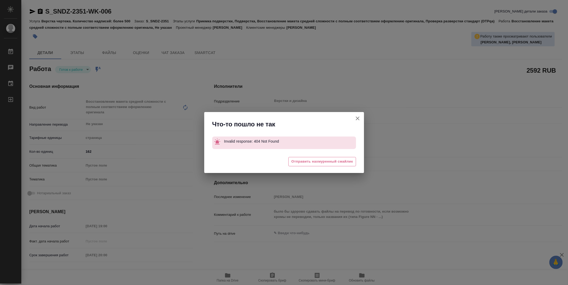
type textarea "x"
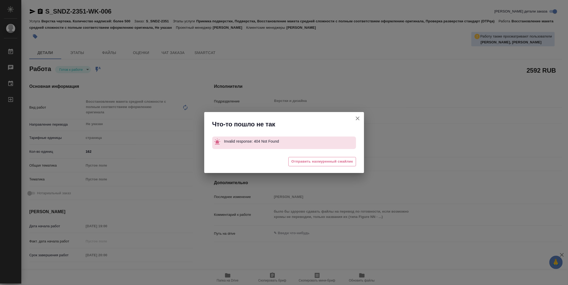
type textarea "x"
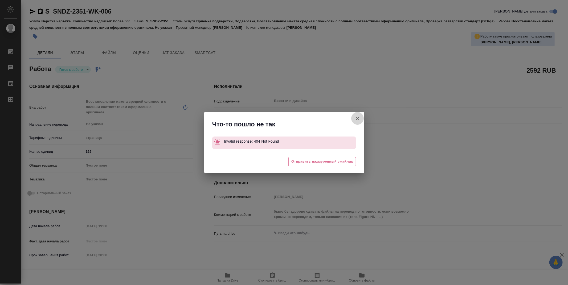
click at [358, 118] on icon "button" at bounding box center [357, 118] width 6 height 6
type textarea "x"
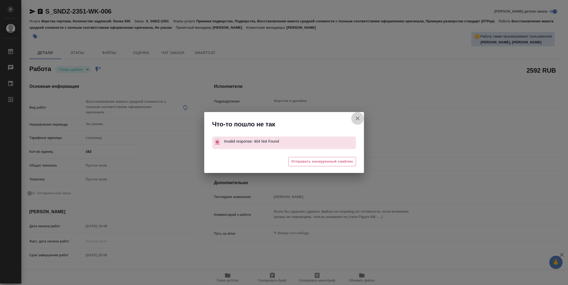
type textarea "x"
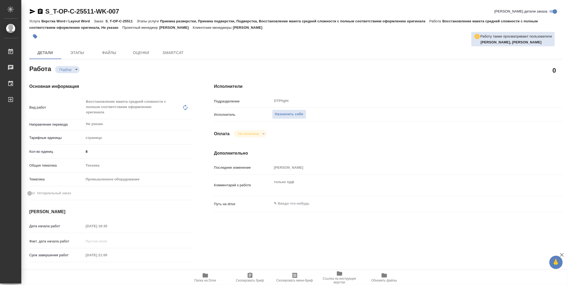
type textarea "x"
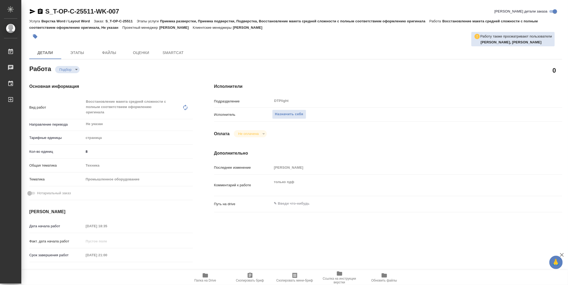
type textarea "x"
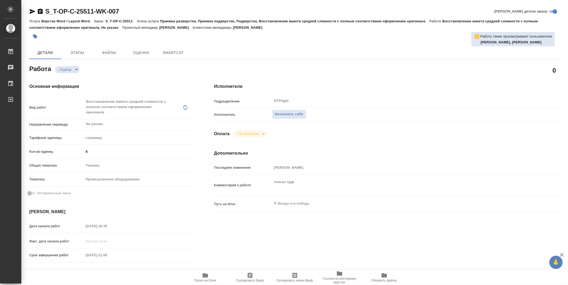
type textarea "x"
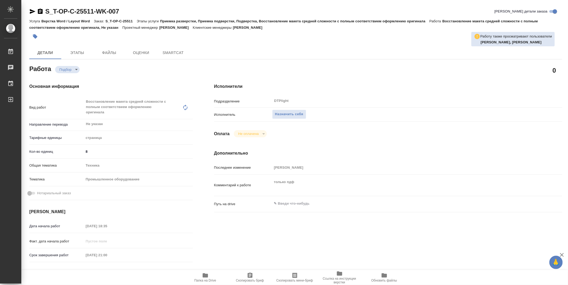
type textarea "x"
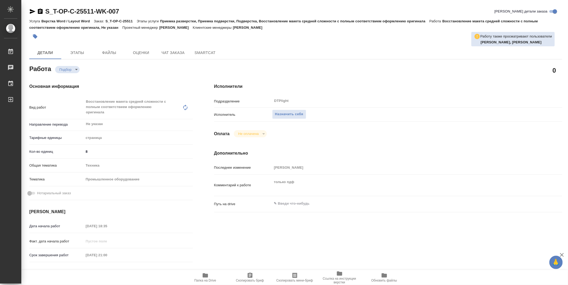
type textarea "x"
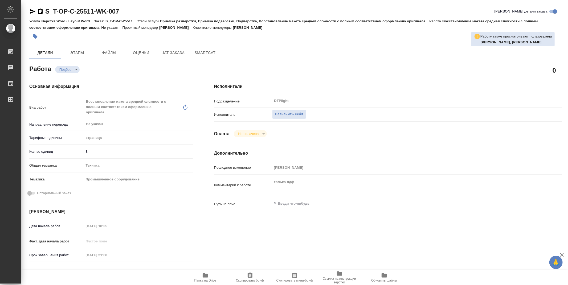
type textarea "x"
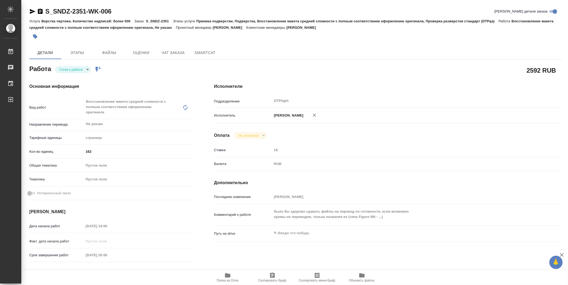
click at [69, 66] on body "🙏 .cls-1 fill:#fff; AWATERA Zubakova Viktoriya Работы 0 Чаты График Выйти S_SND…" at bounding box center [284, 142] width 568 height 285
click at [71, 68] on button "В работе" at bounding box center [68, 70] width 18 height 6
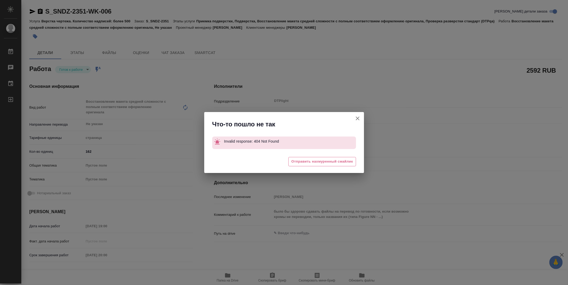
type textarea "x"
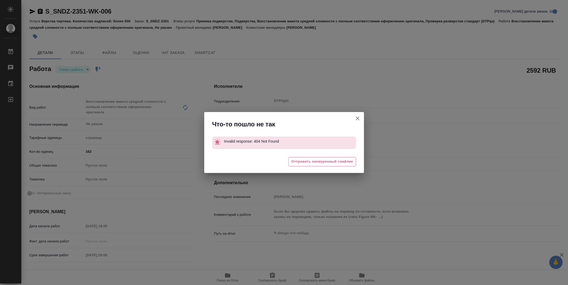
type textarea "x"
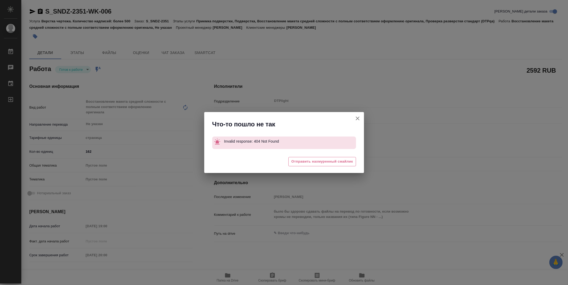
type textarea "x"
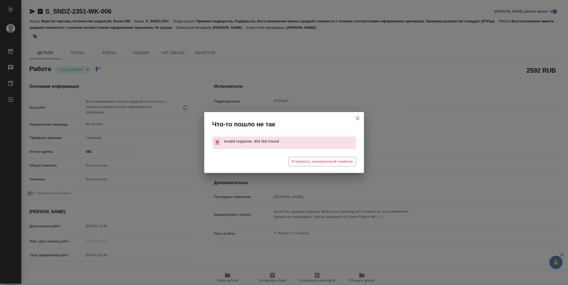
type textarea "x"
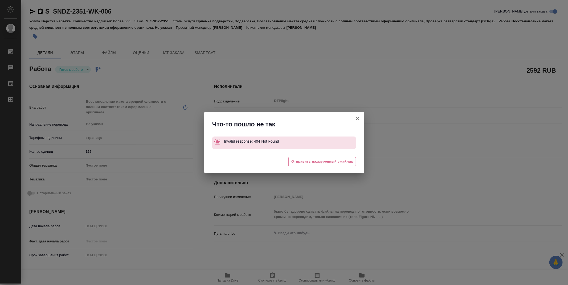
click at [360, 115] on icon "button" at bounding box center [357, 118] width 6 height 6
type textarea "x"
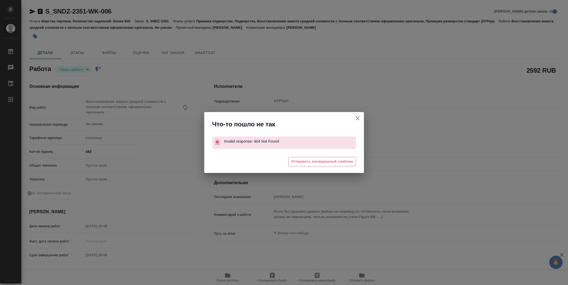
type textarea "x"
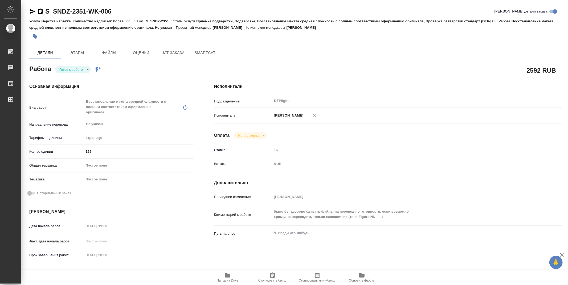
click at [70, 68] on body "🙏 .cls-1 fill:#fff; AWATERA Zubakova Viktoriya Работы 0 Чаты График Выйти S_SND…" at bounding box center [284, 142] width 568 height 285
click at [70, 68] on button "В работе" at bounding box center [68, 70] width 18 height 6
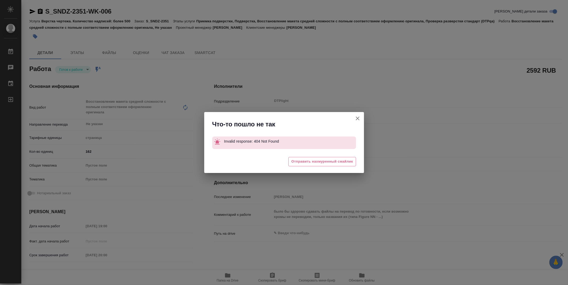
type textarea "x"
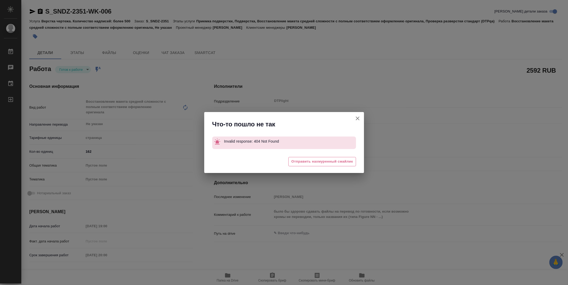
type textarea "x"
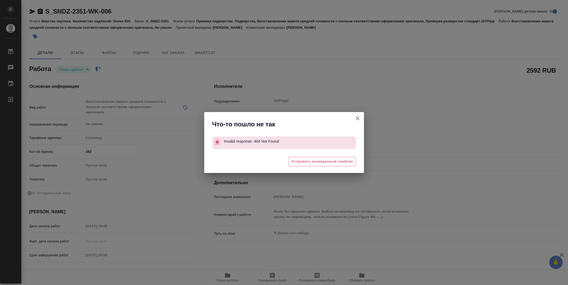
type textarea "x"
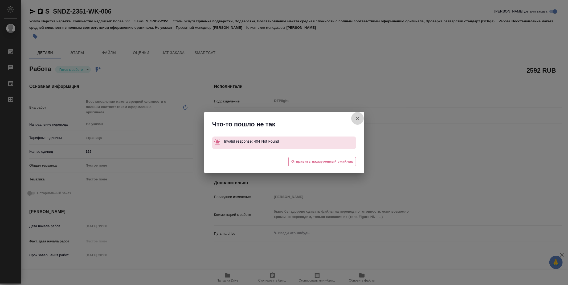
click at [358, 118] on icon "button" at bounding box center [357, 119] width 4 height 4
type textarea "x"
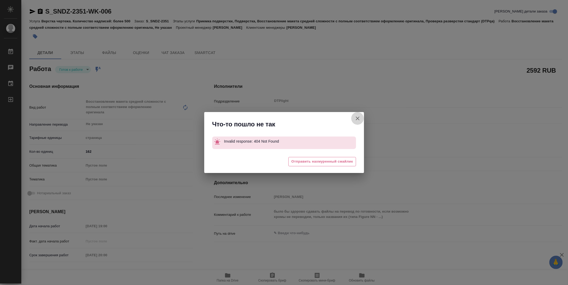
type textarea "x"
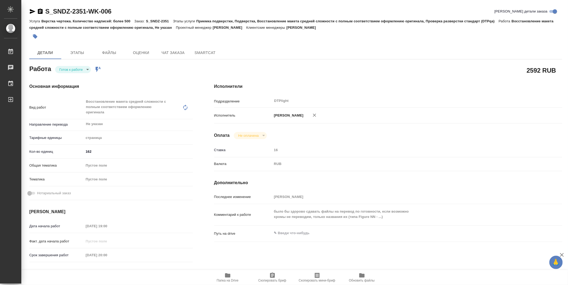
type textarea "x"
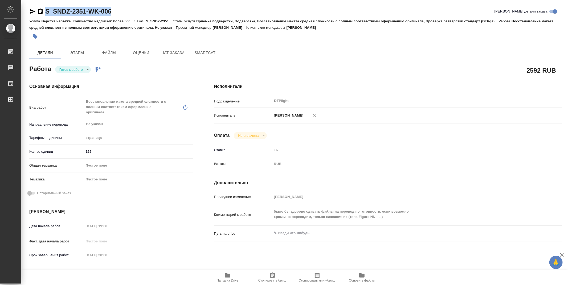
drag, startPoint x: 124, startPoint y: 12, endPoint x: 45, endPoint y: 13, distance: 78.8
click at [45, 13] on div "S_SNDZ-2351-WK-006 Кратко детали заказа" at bounding box center [295, 11] width 532 height 9
copy link "S_SNDZ-2351-WK-006"
click at [80, 72] on body "🙏 .cls-1 fill:#fff; AWATERA Zubakova Viktoriya Работы 0 Чаты График Выйти S_SND…" at bounding box center [284, 142] width 568 height 285
click at [77, 69] on button "В работе" at bounding box center [68, 70] width 18 height 6
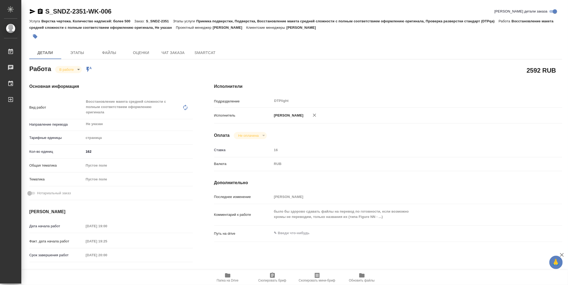
type textarea "x"
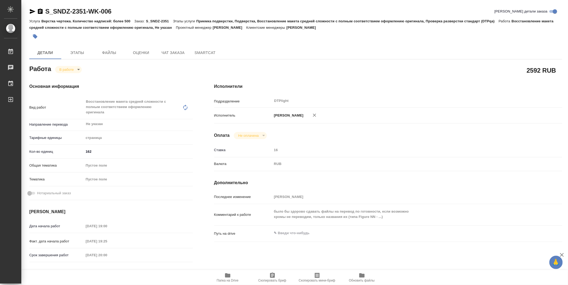
type textarea "x"
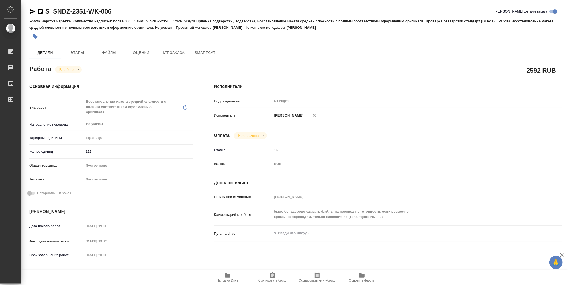
type textarea "x"
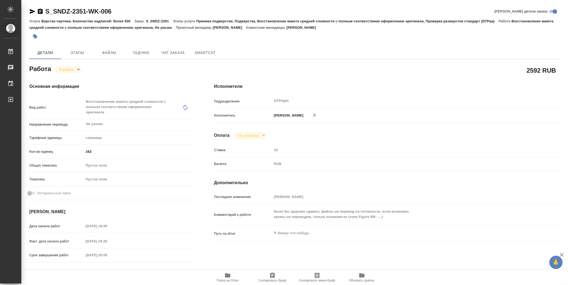
type textarea "x"
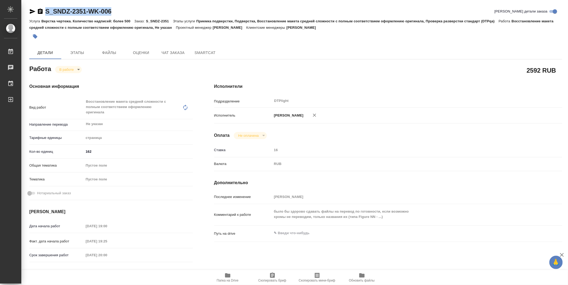
drag, startPoint x: 118, startPoint y: 9, endPoint x: 45, endPoint y: 10, distance: 73.2
click at [45, 10] on div "S_SNDZ-2351-WK-006 Кратко детали заказа" at bounding box center [295, 11] width 532 height 9
copy link "S_SNDZ-2351-WK-006"
click at [330, 78] on div "Исполнители Подразделение DTPlight ​ Исполнитель Зубакова Виктория Оплата Не оп…" at bounding box center [387, 192] width 369 height 238
type textarea "x"
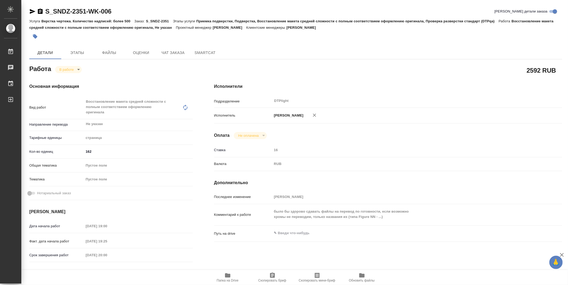
type textarea "x"
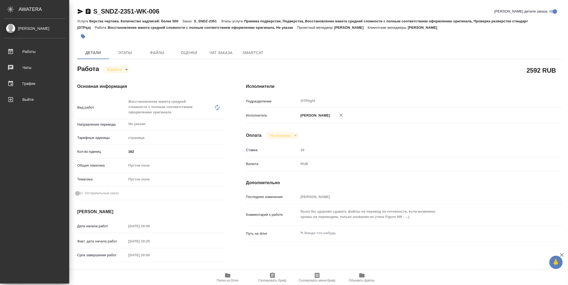
type textarea "x"
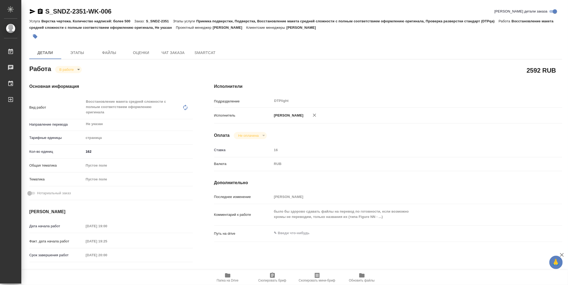
click at [384, 90] on div "Исполнители Подразделение DTPlight ​ Исполнитель Зубакова Виктория Оплата Не оп…" at bounding box center [387, 192] width 369 height 238
type textarea "x"
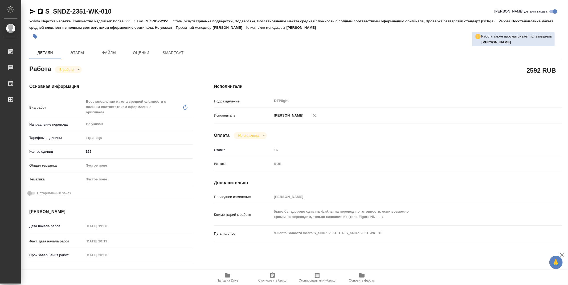
type textarea "x"
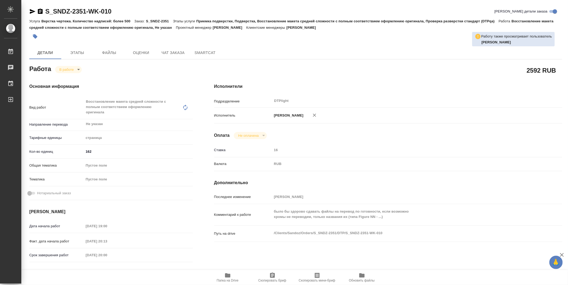
type textarea "x"
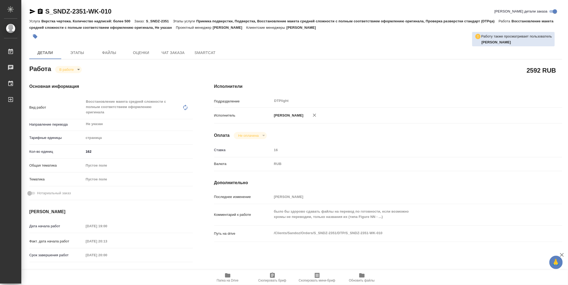
type textarea "x"
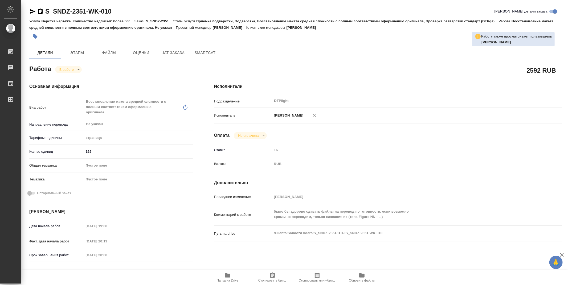
type textarea "x"
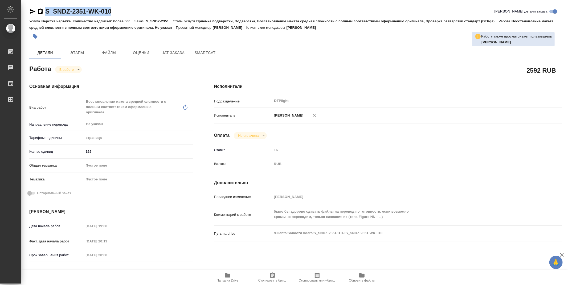
type textarea "x"
drag, startPoint x: 116, startPoint y: 10, endPoint x: 44, endPoint y: 7, distance: 72.2
click at [44, 7] on div "S_SNDZ-2351-WK-010 Кратко детали заказа" at bounding box center [295, 11] width 532 height 9
copy link "S_SNDZ-2351-WK-010"
click at [187, 34] on div at bounding box center [206, 37] width 355 height 12
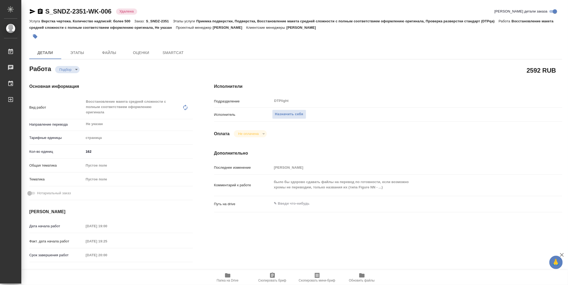
type textarea "x"
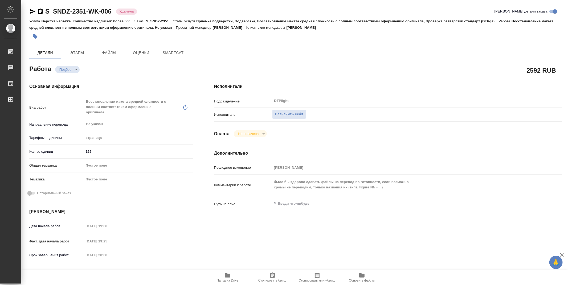
type textarea "x"
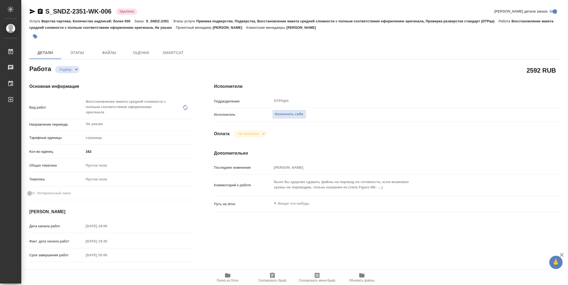
type textarea "x"
